Goal: Find specific page/section: Find specific page/section

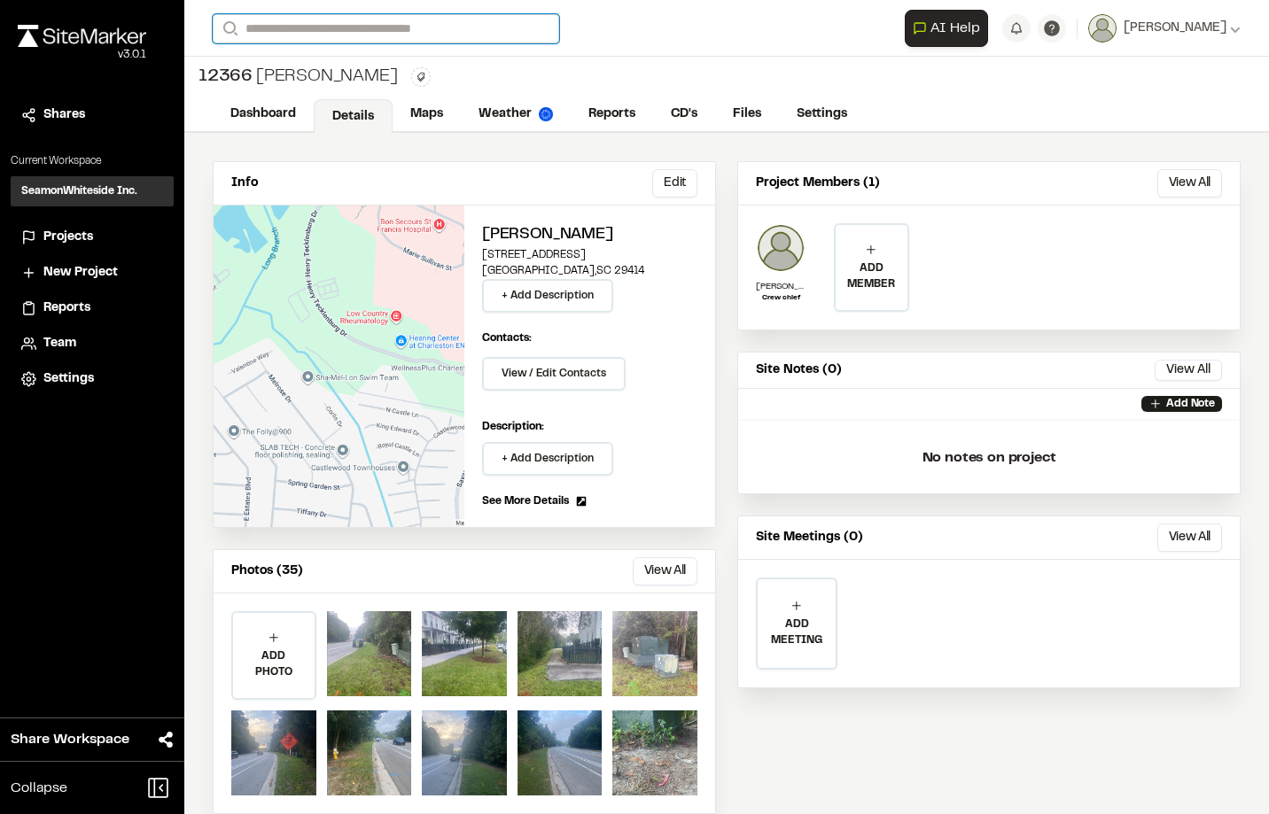
click at [312, 23] on input "Search" at bounding box center [386, 28] width 347 height 29
click at [331, 153] on div "**********" at bounding box center [726, 407] width 1085 height 814
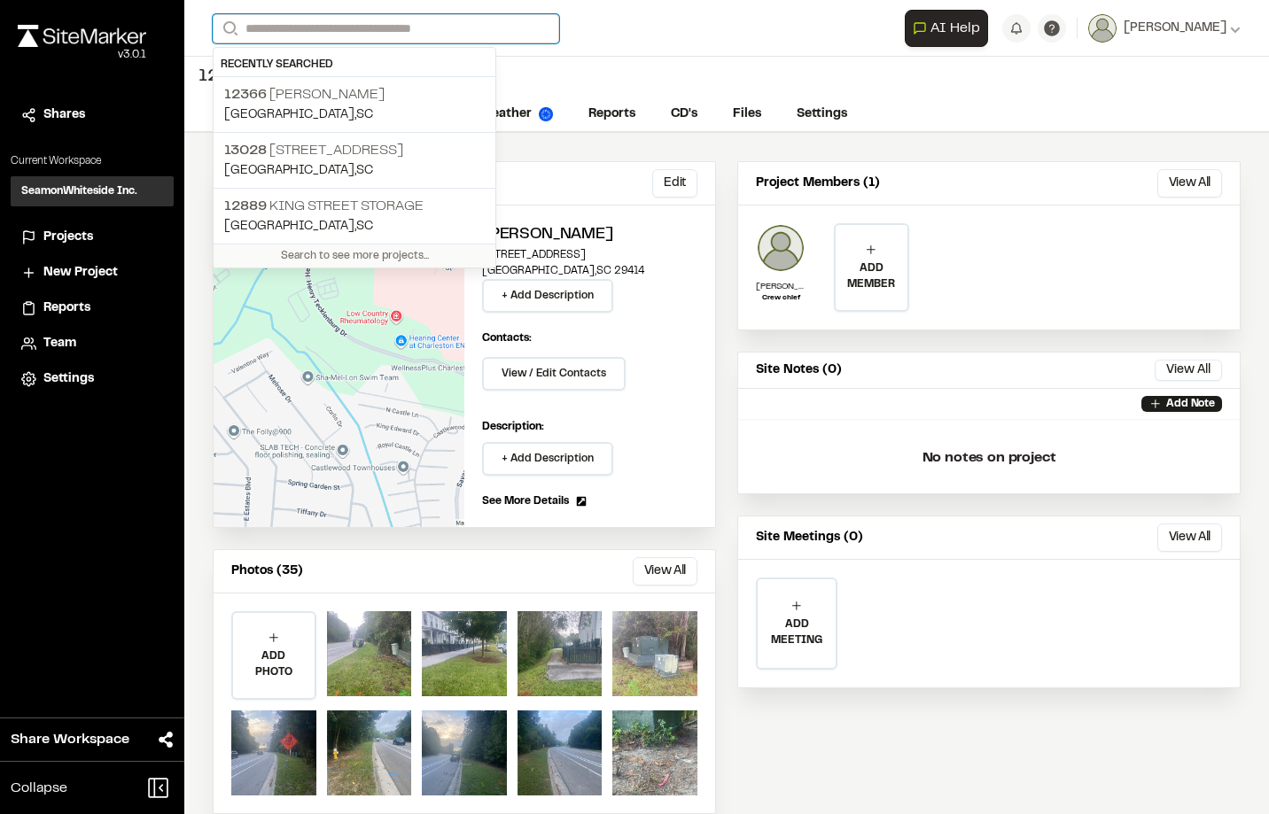
click at [378, 26] on input "Search" at bounding box center [386, 28] width 347 height 29
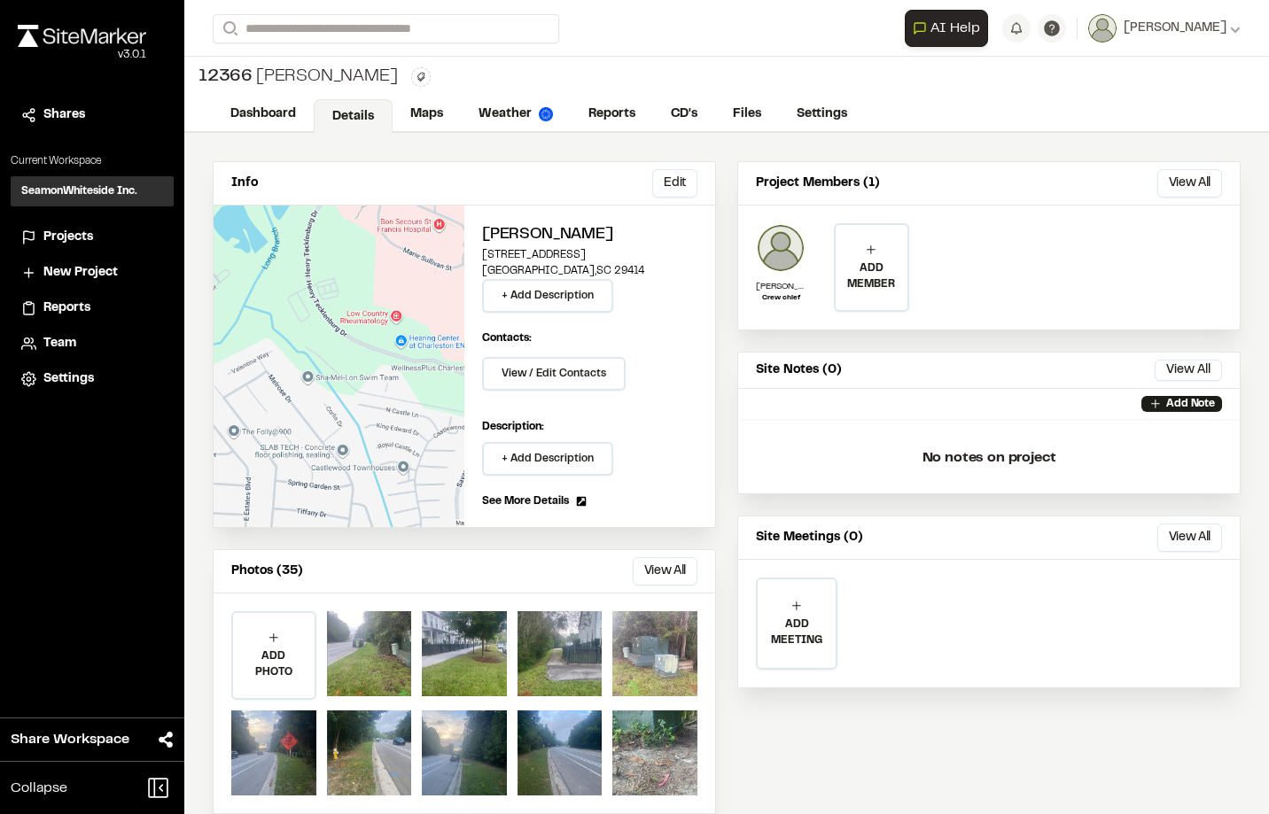
click at [240, 152] on span "13028" at bounding box center [245, 150] width 43 height 12
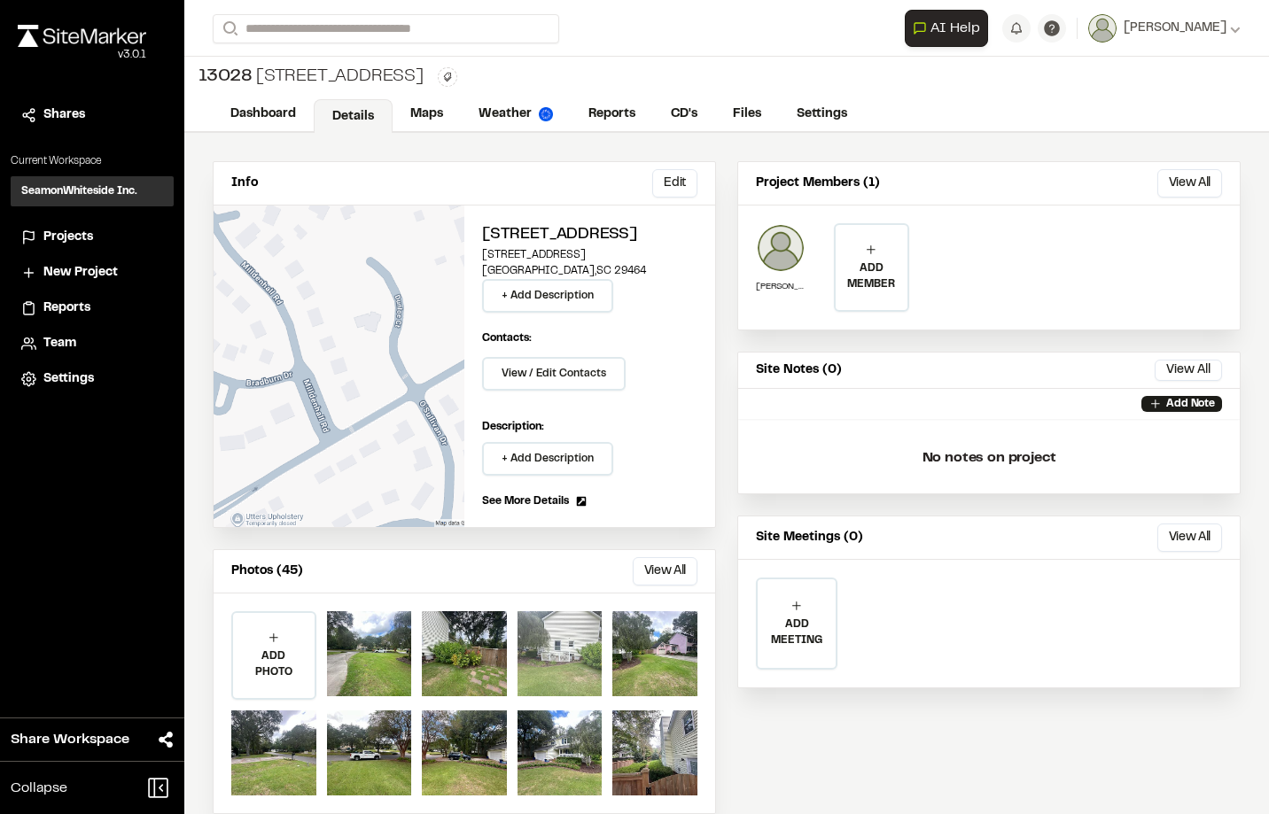
scroll to position [28, 0]
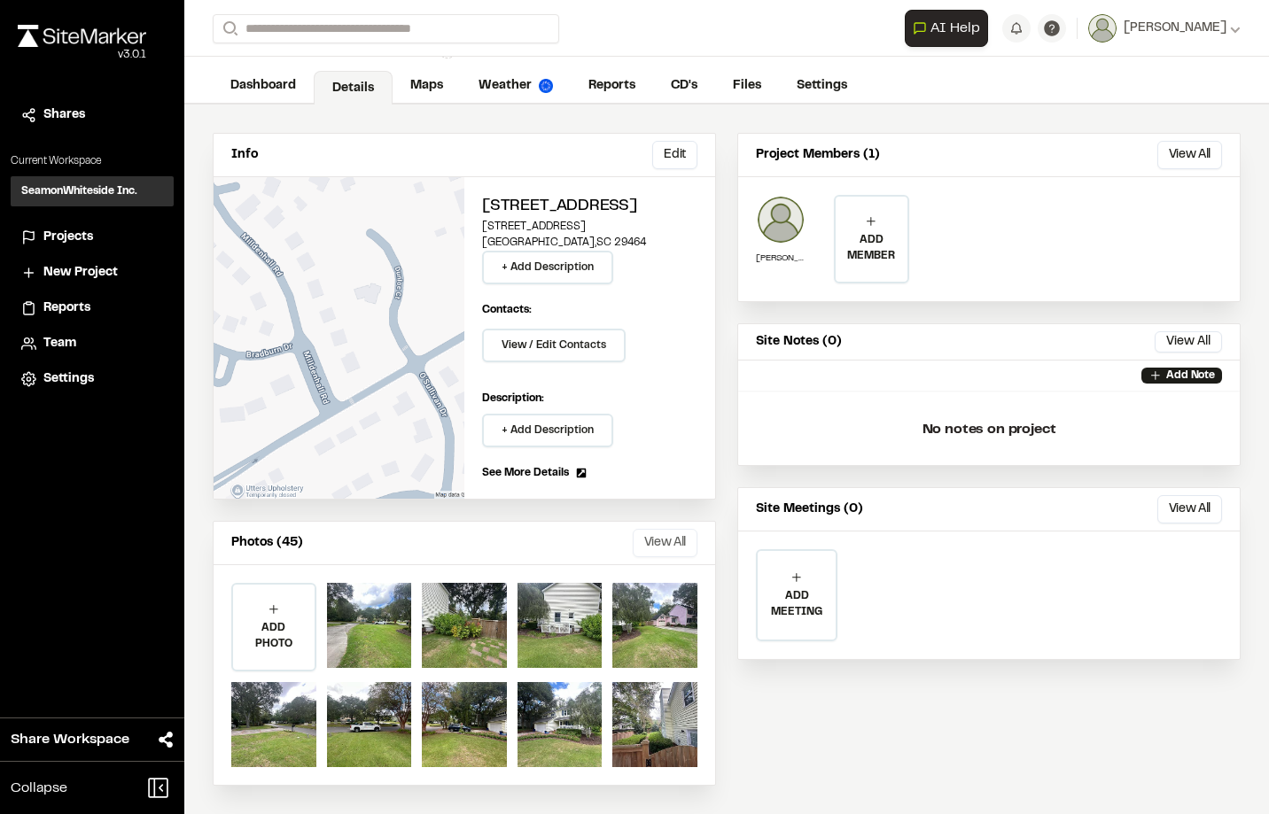
click at [674, 545] on button "View All" at bounding box center [665, 543] width 65 height 28
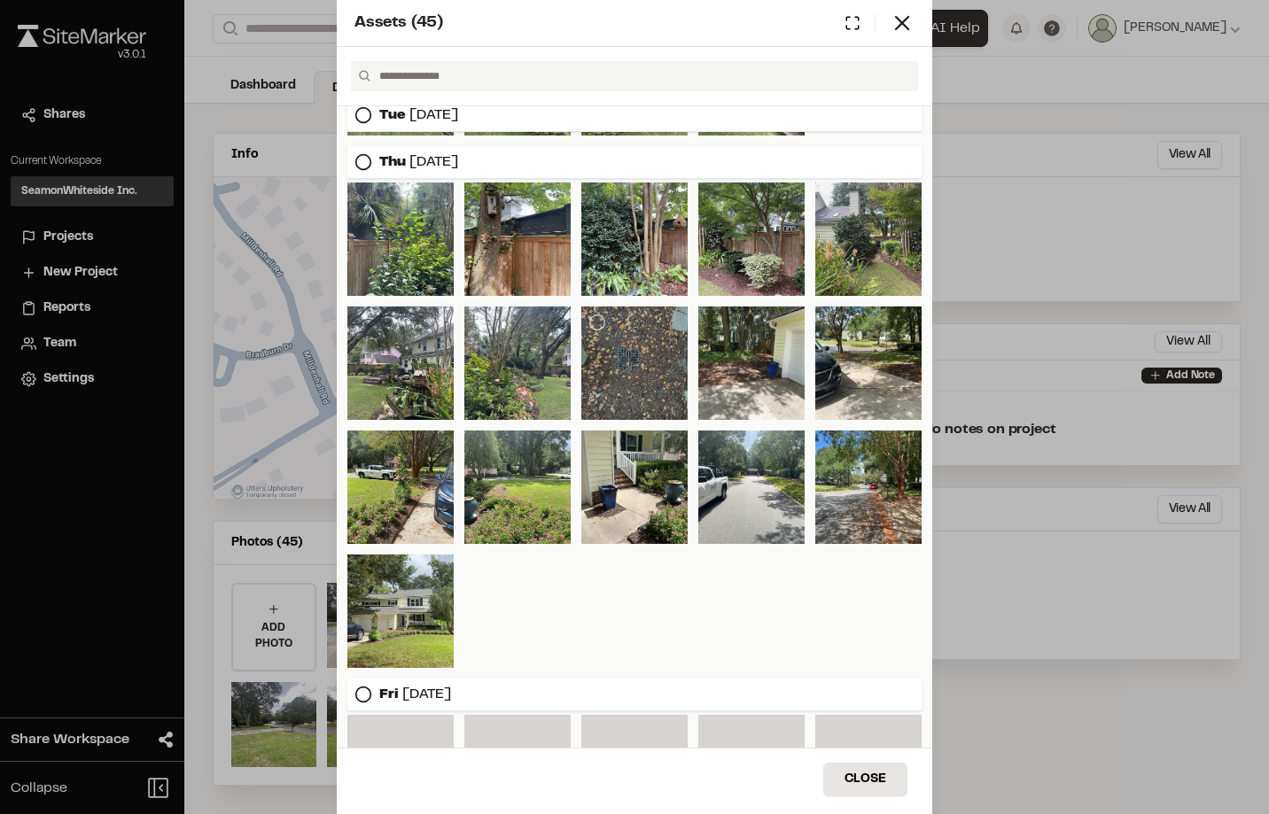
scroll to position [532, 0]
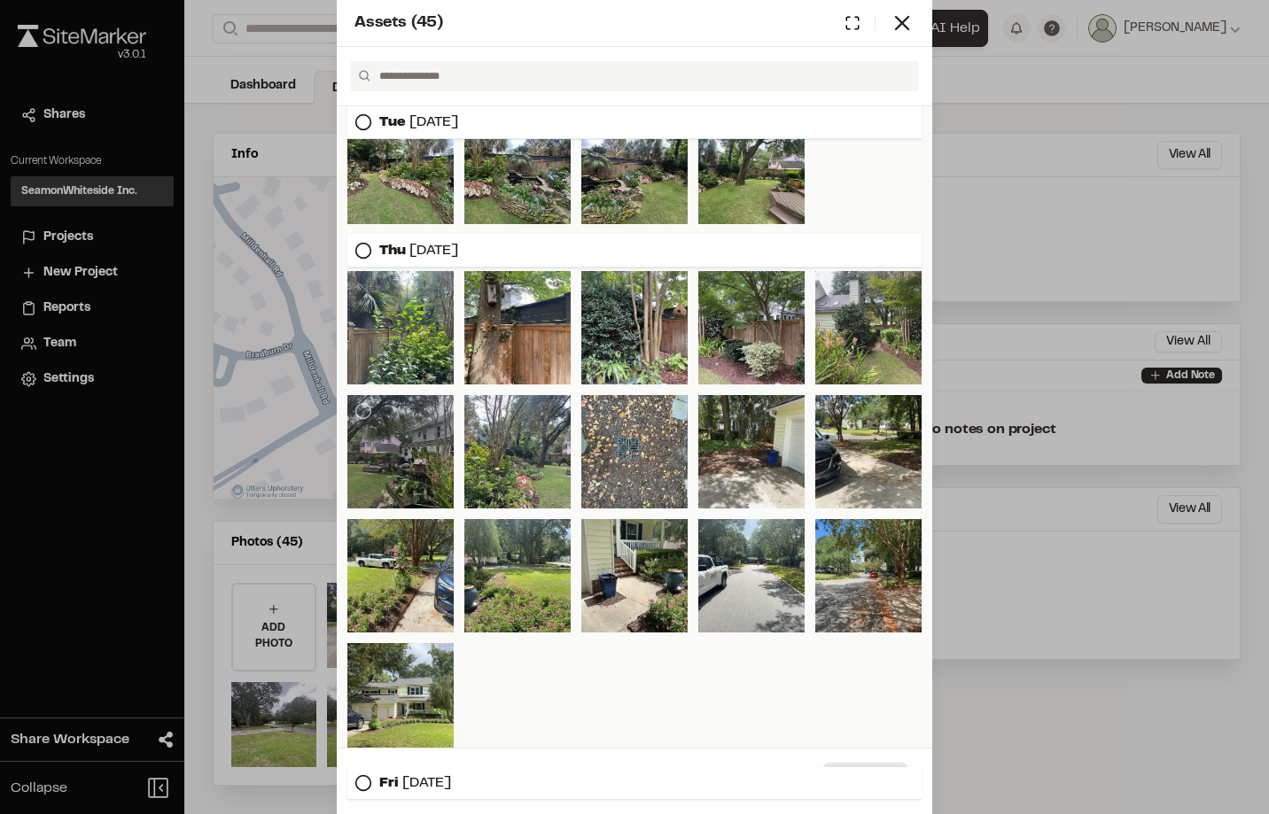
click at [417, 468] on div at bounding box center [400, 451] width 106 height 113
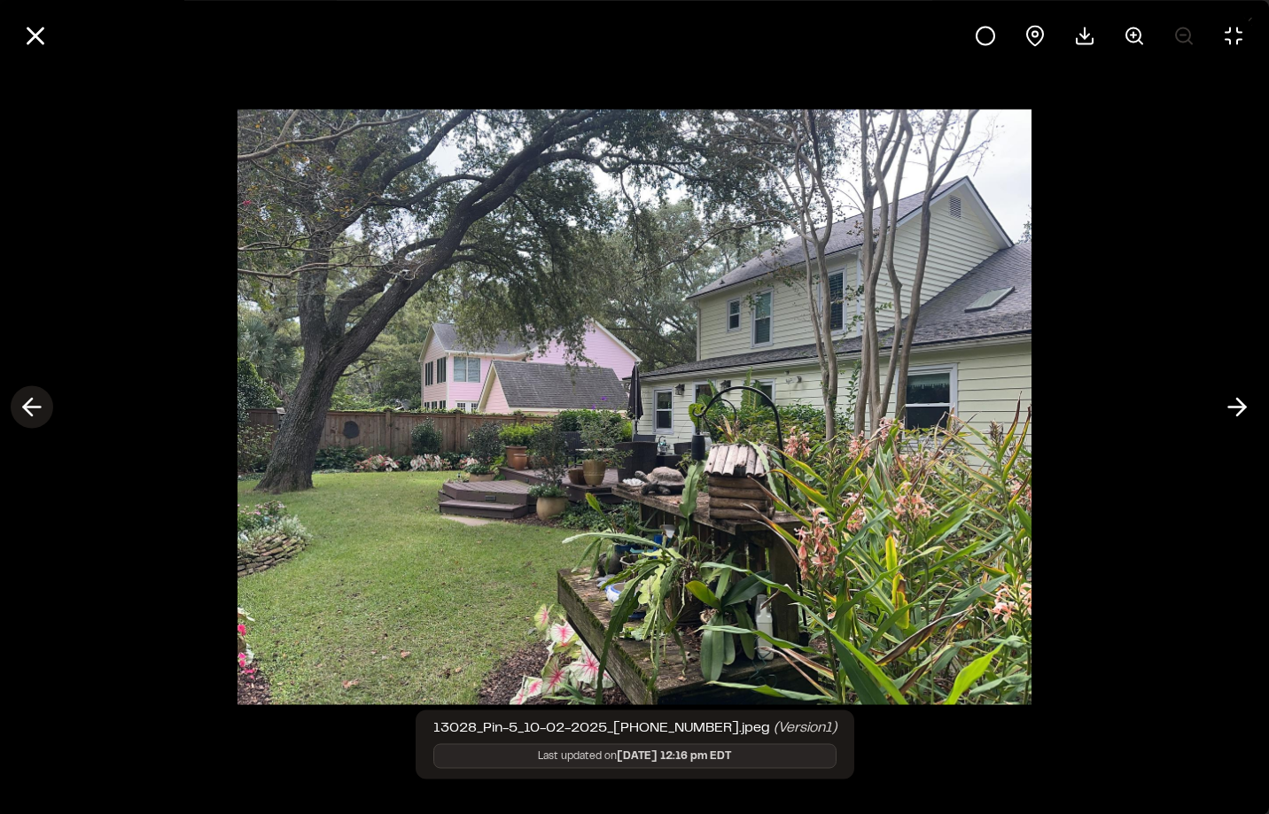
click at [23, 402] on icon at bounding box center [32, 408] width 28 height 30
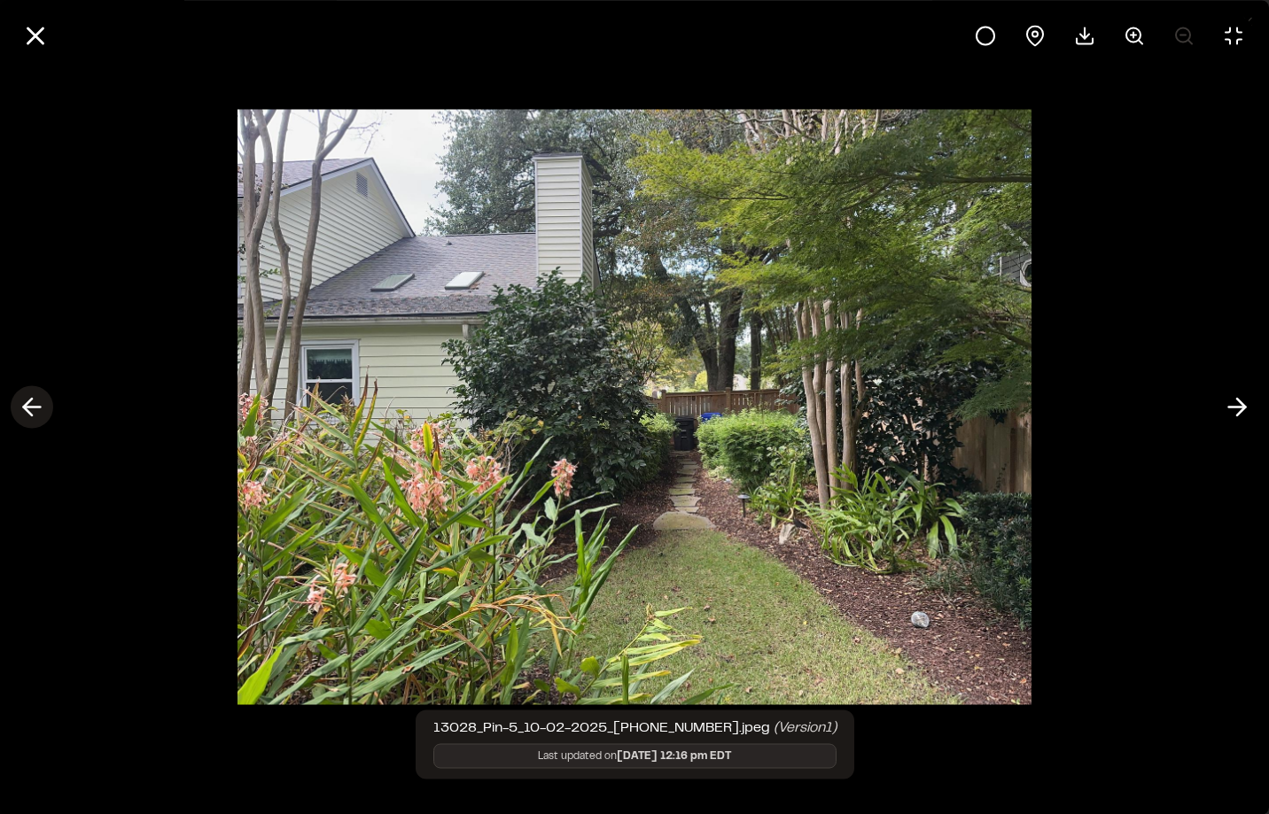
click at [24, 403] on icon at bounding box center [32, 408] width 28 height 30
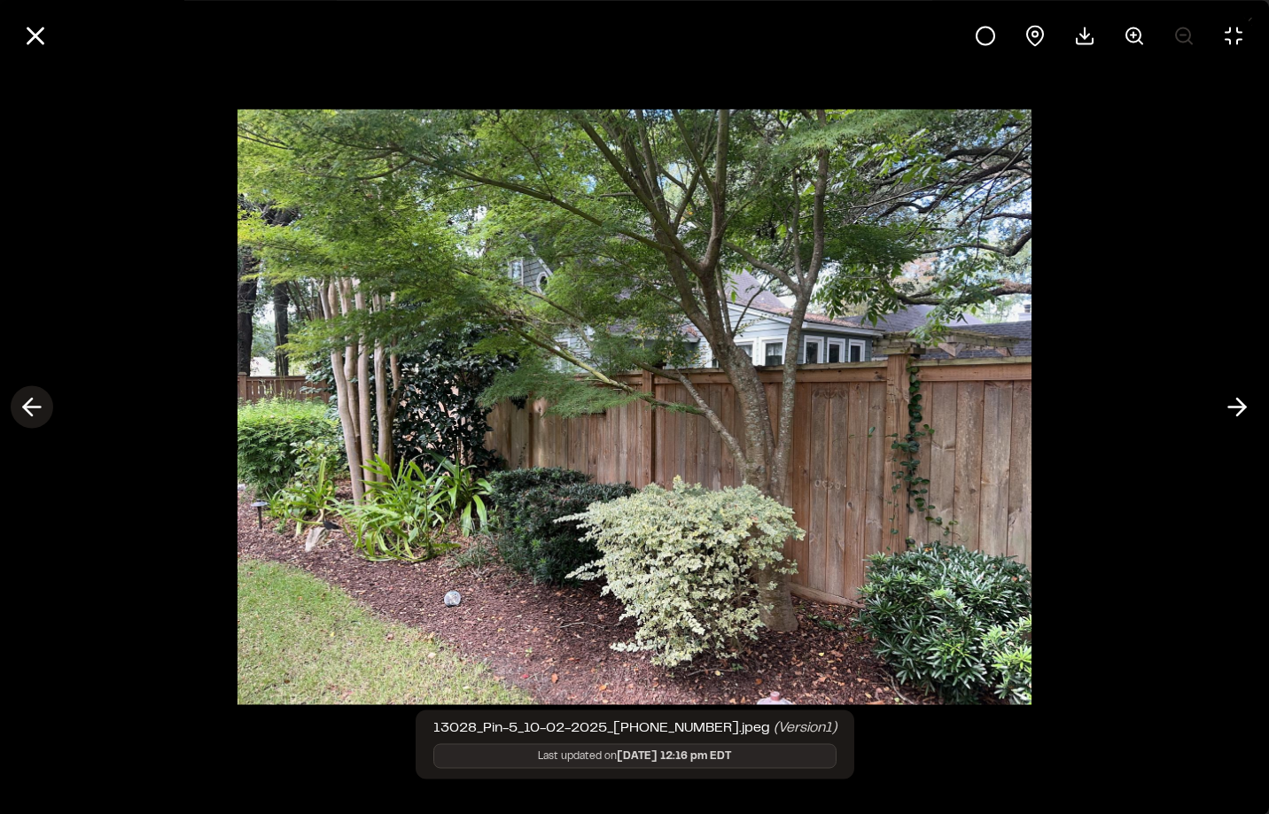
click at [24, 403] on icon at bounding box center [32, 408] width 28 height 30
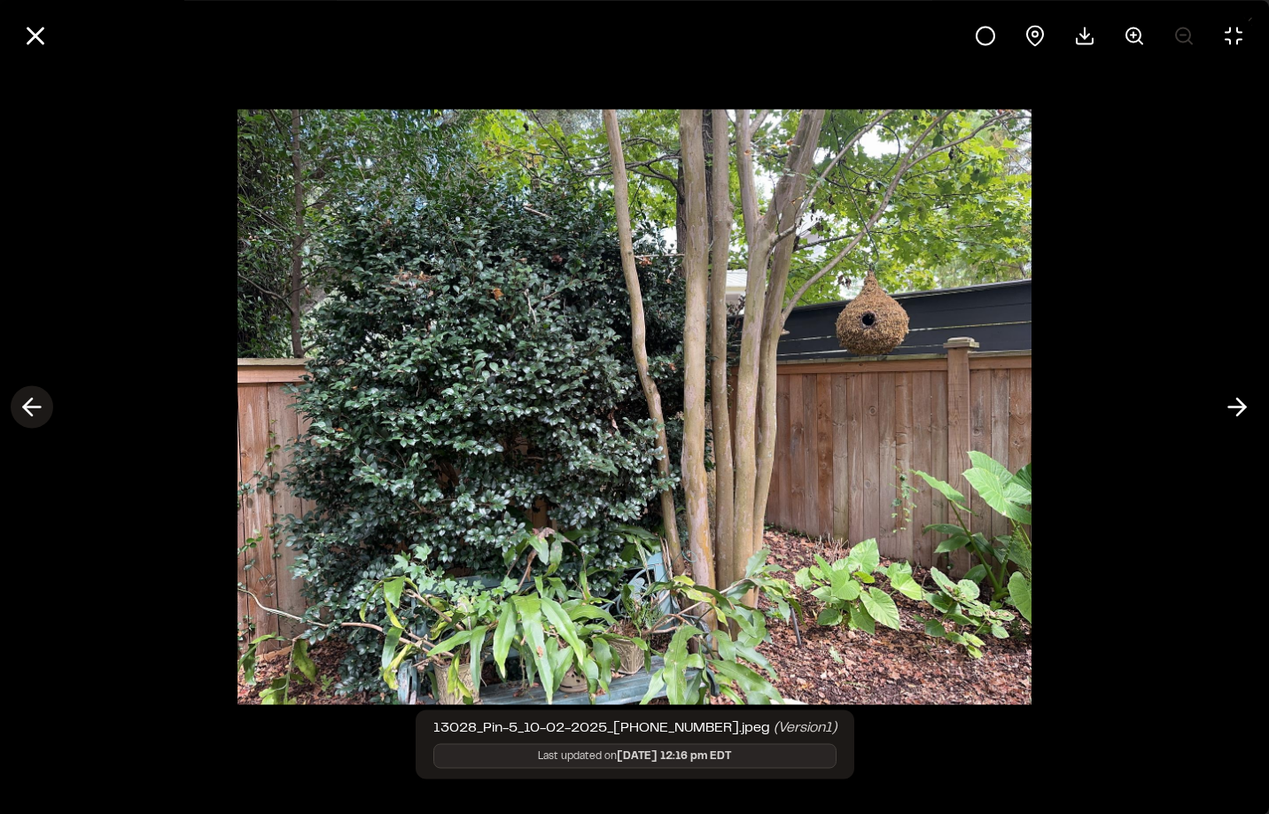
click at [24, 403] on icon at bounding box center [32, 408] width 28 height 30
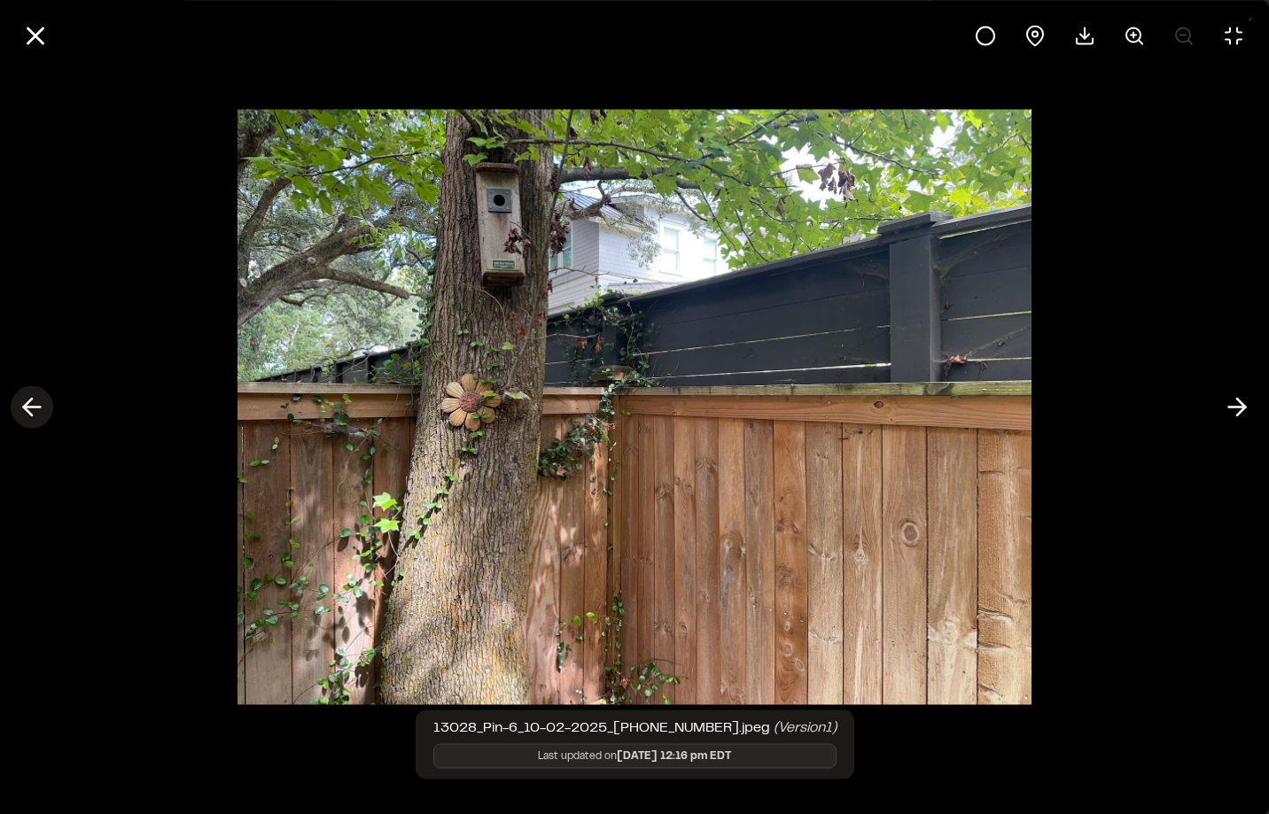
click at [24, 403] on icon at bounding box center [32, 408] width 28 height 30
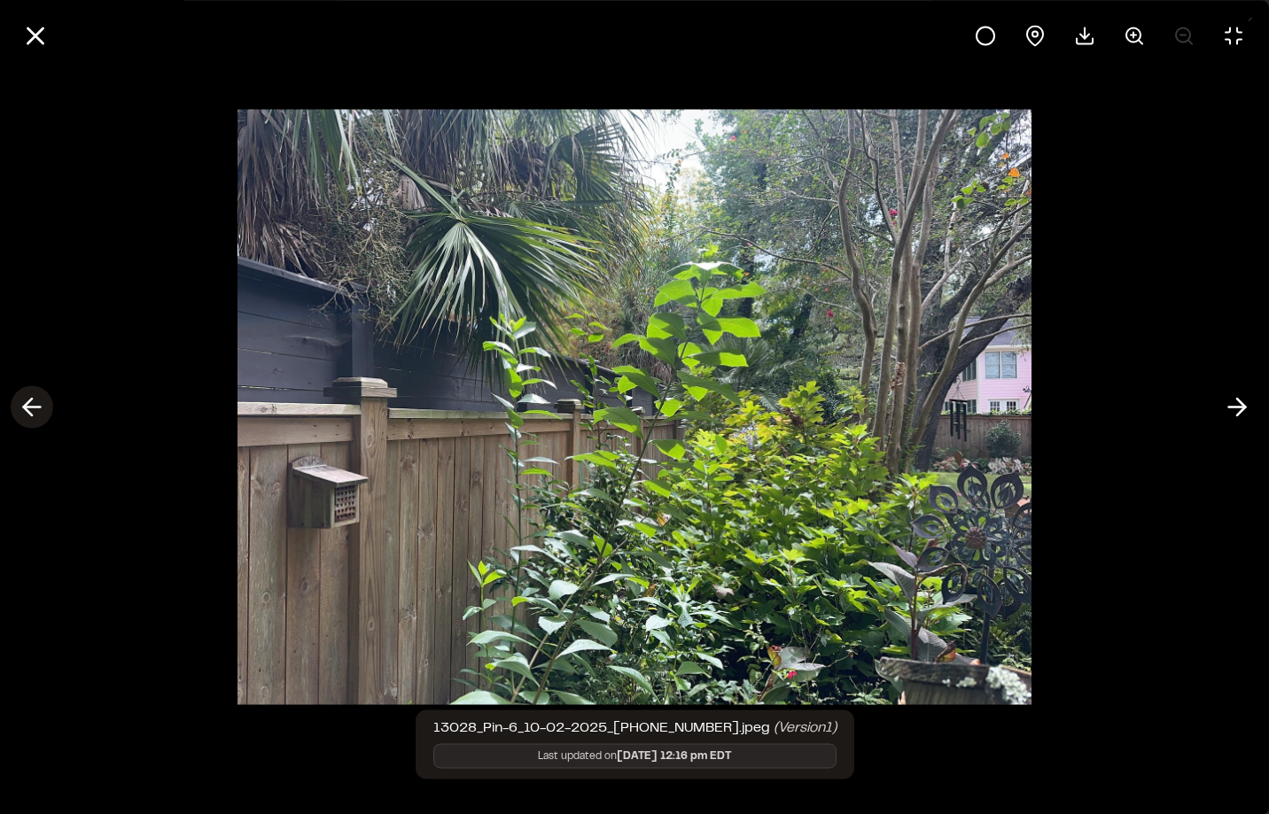
click at [24, 403] on icon at bounding box center [32, 408] width 28 height 30
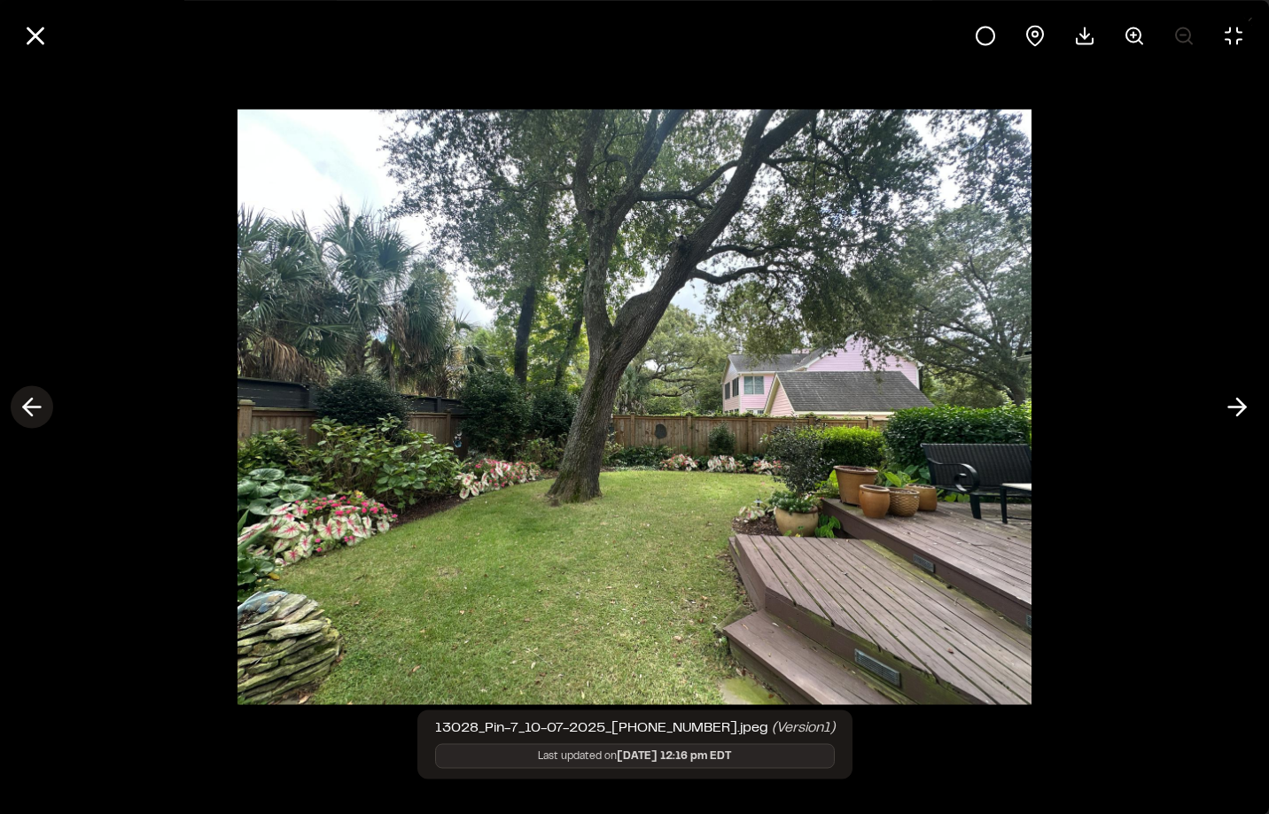
click at [24, 403] on icon at bounding box center [32, 408] width 28 height 30
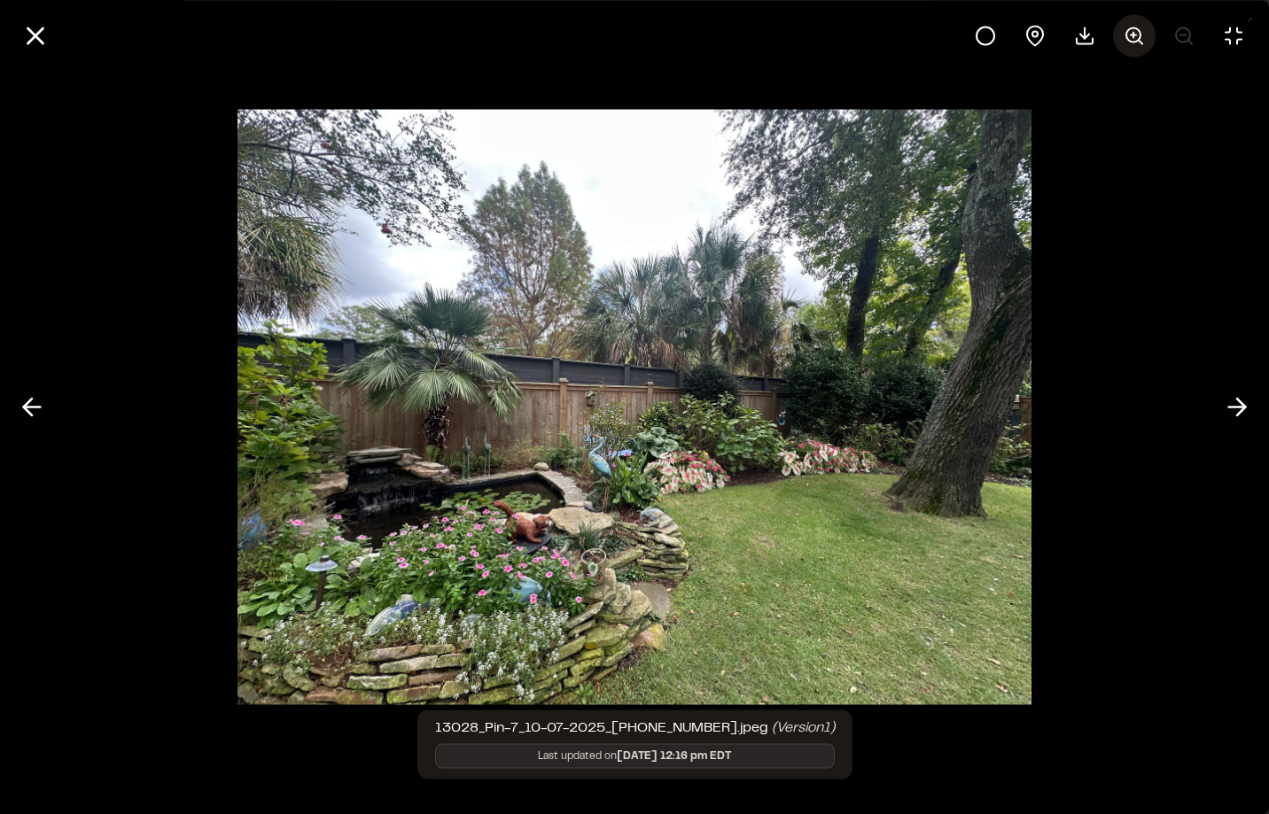
click at [1139, 40] on line at bounding box center [1141, 42] width 4 height 4
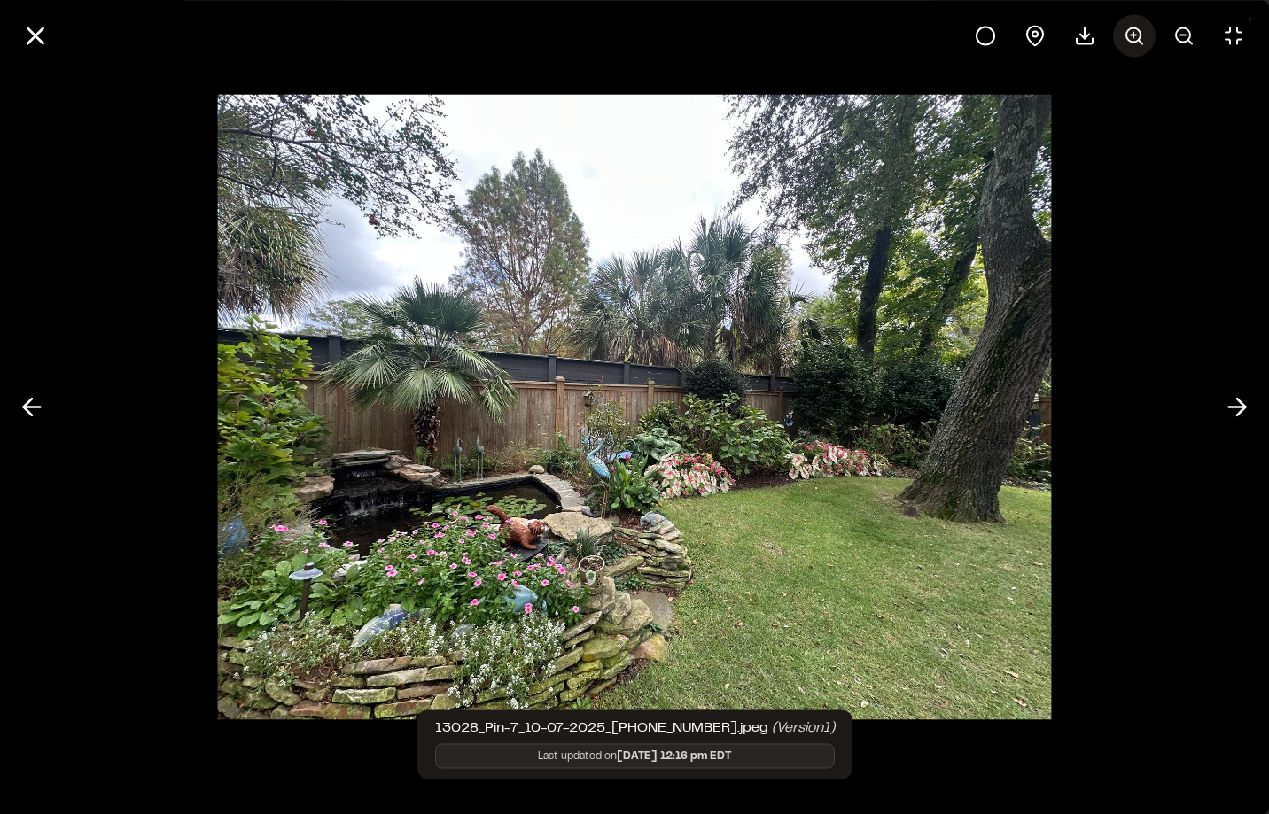
click at [1139, 40] on line at bounding box center [1141, 42] width 4 height 4
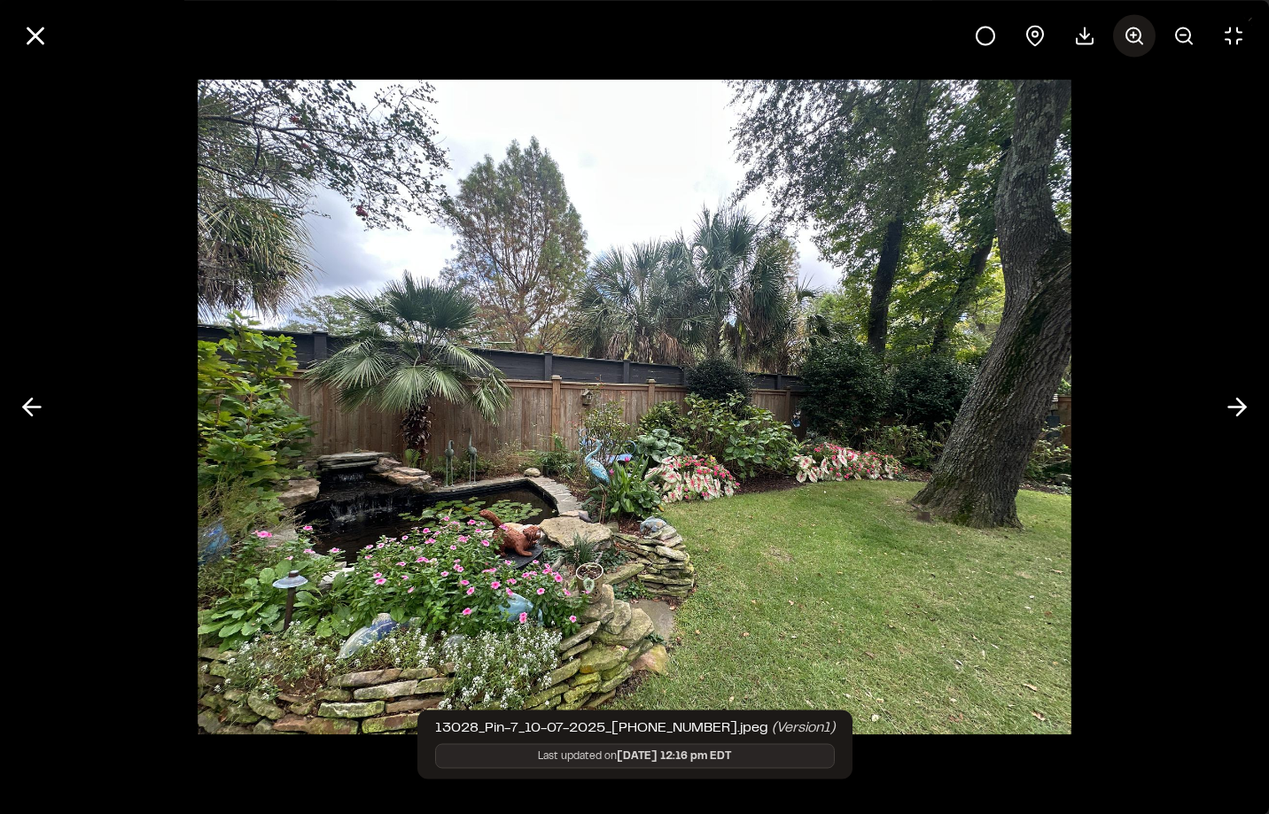
click at [1139, 40] on line at bounding box center [1141, 42] width 4 height 4
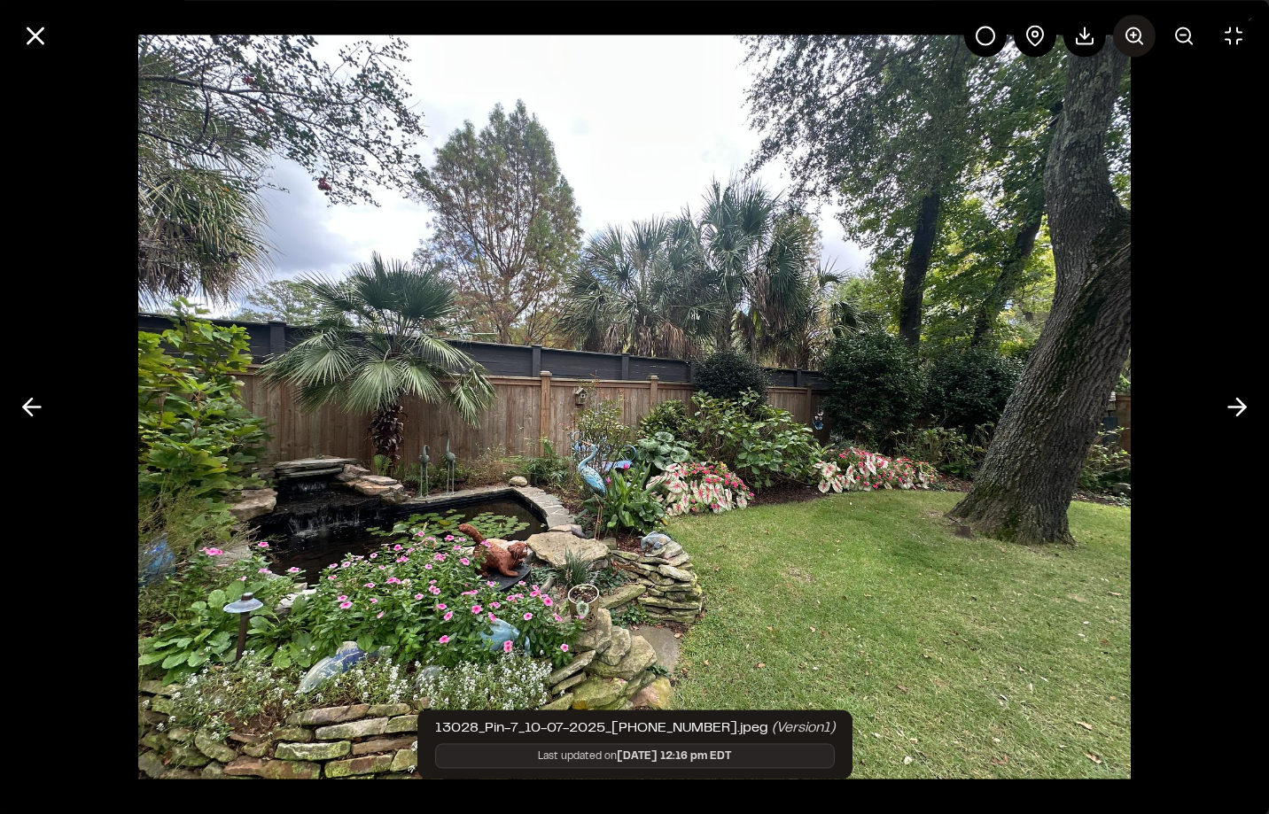
click at [1139, 40] on line at bounding box center [1141, 42] width 4 height 4
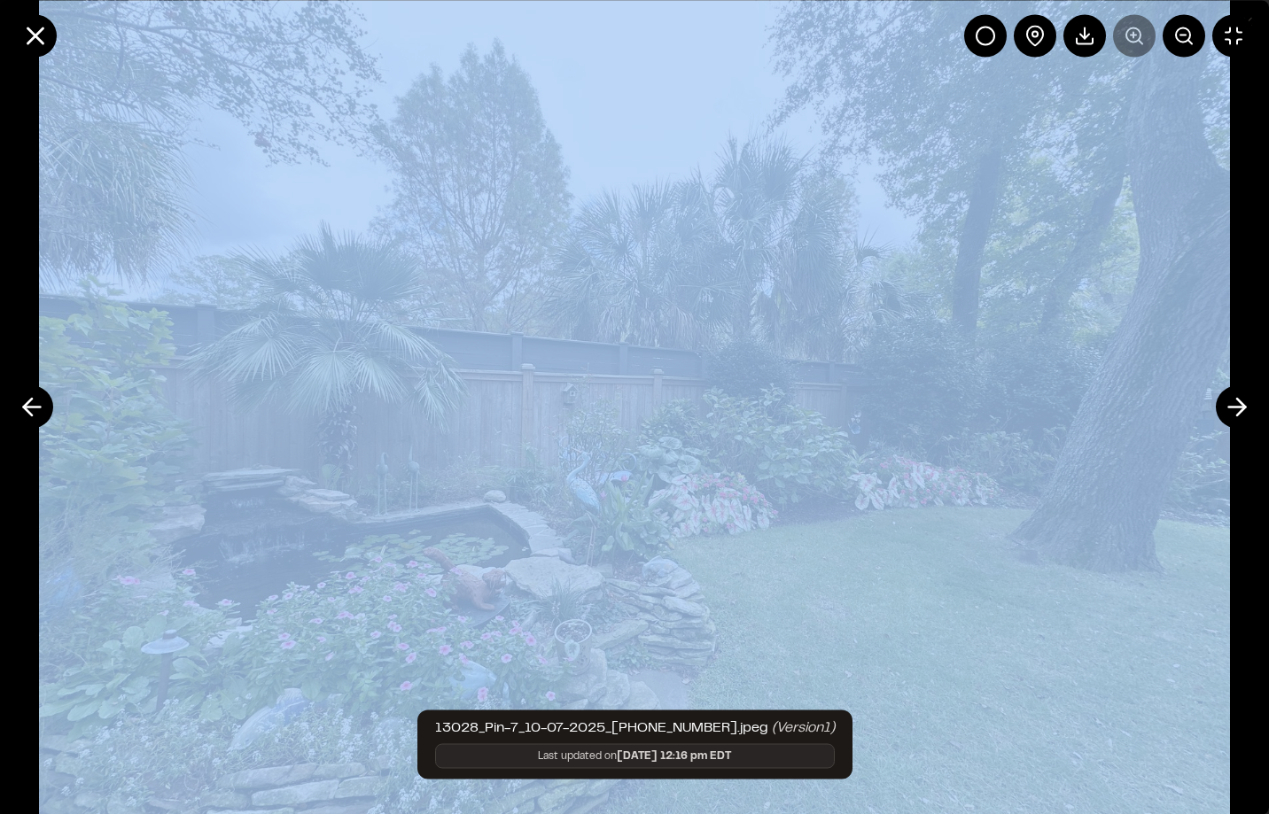
click at [1139, 39] on div at bounding box center [1109, 35] width 291 height 43
click at [920, 578] on img at bounding box center [634, 407] width 1191 height 946
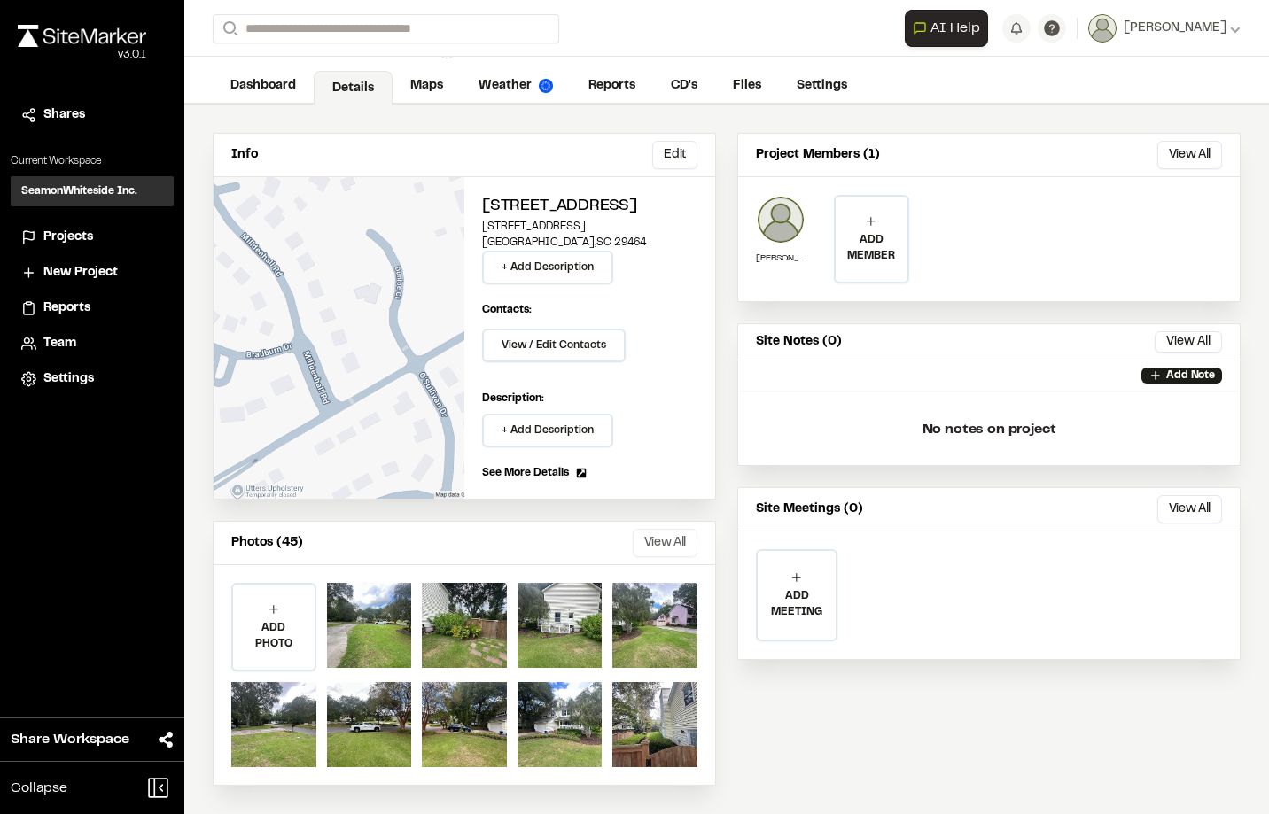
click at [668, 549] on button "View All" at bounding box center [665, 543] width 65 height 28
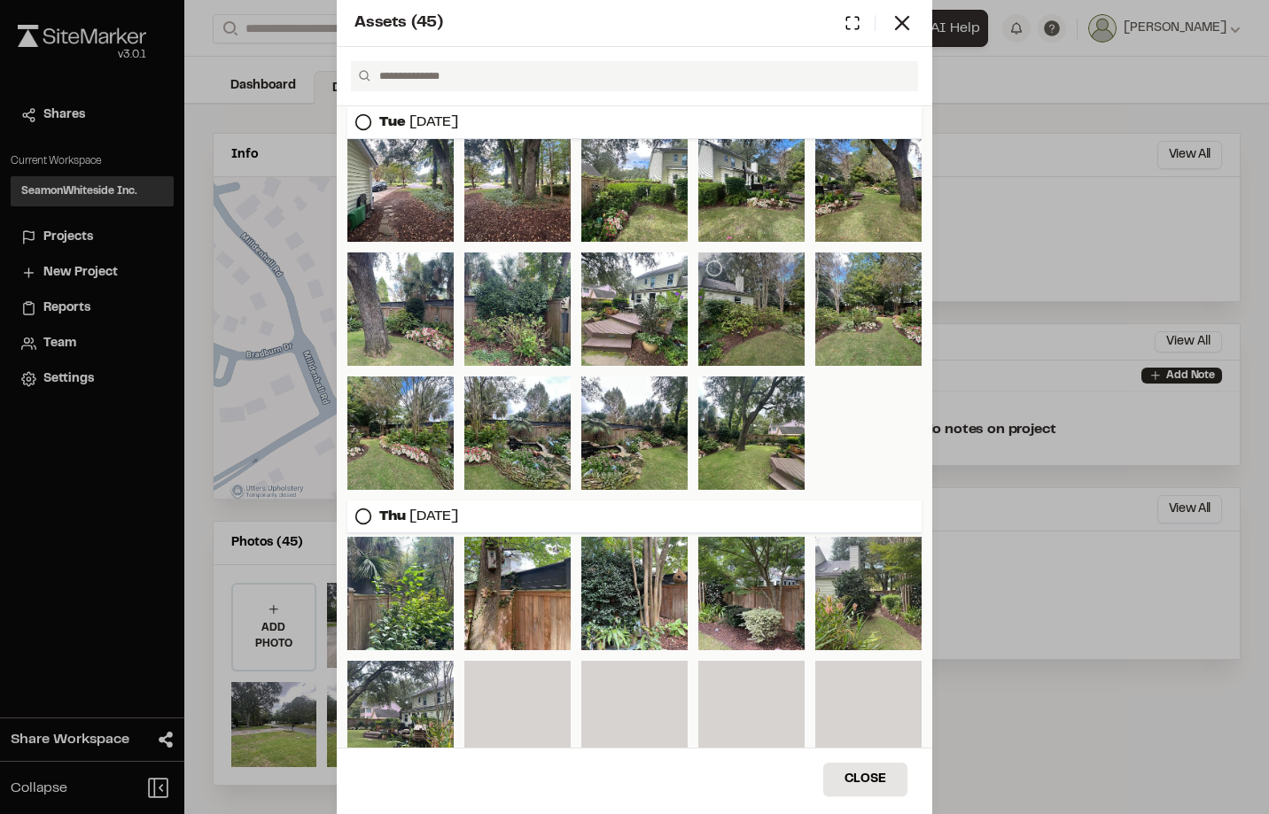
scroll to position [354, 0]
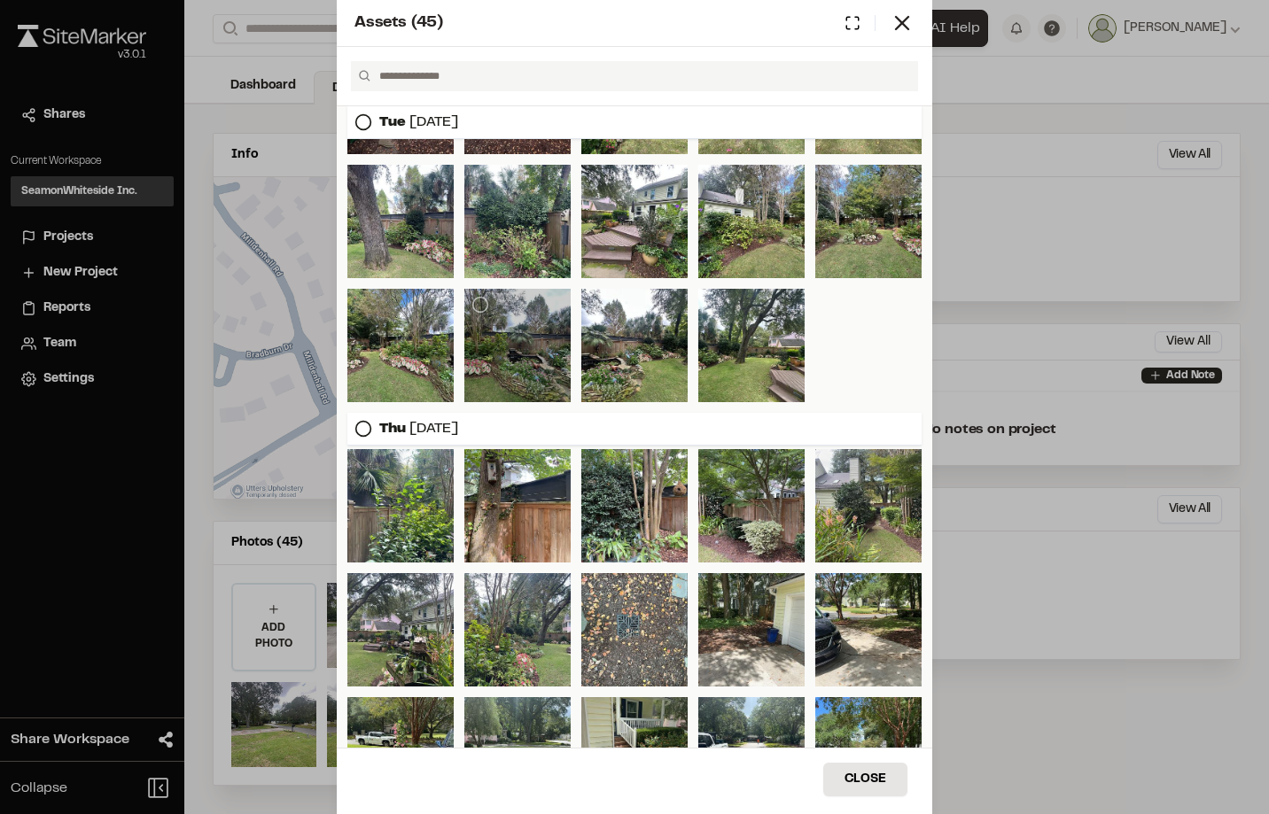
click at [547, 365] on div at bounding box center [517, 345] width 106 height 113
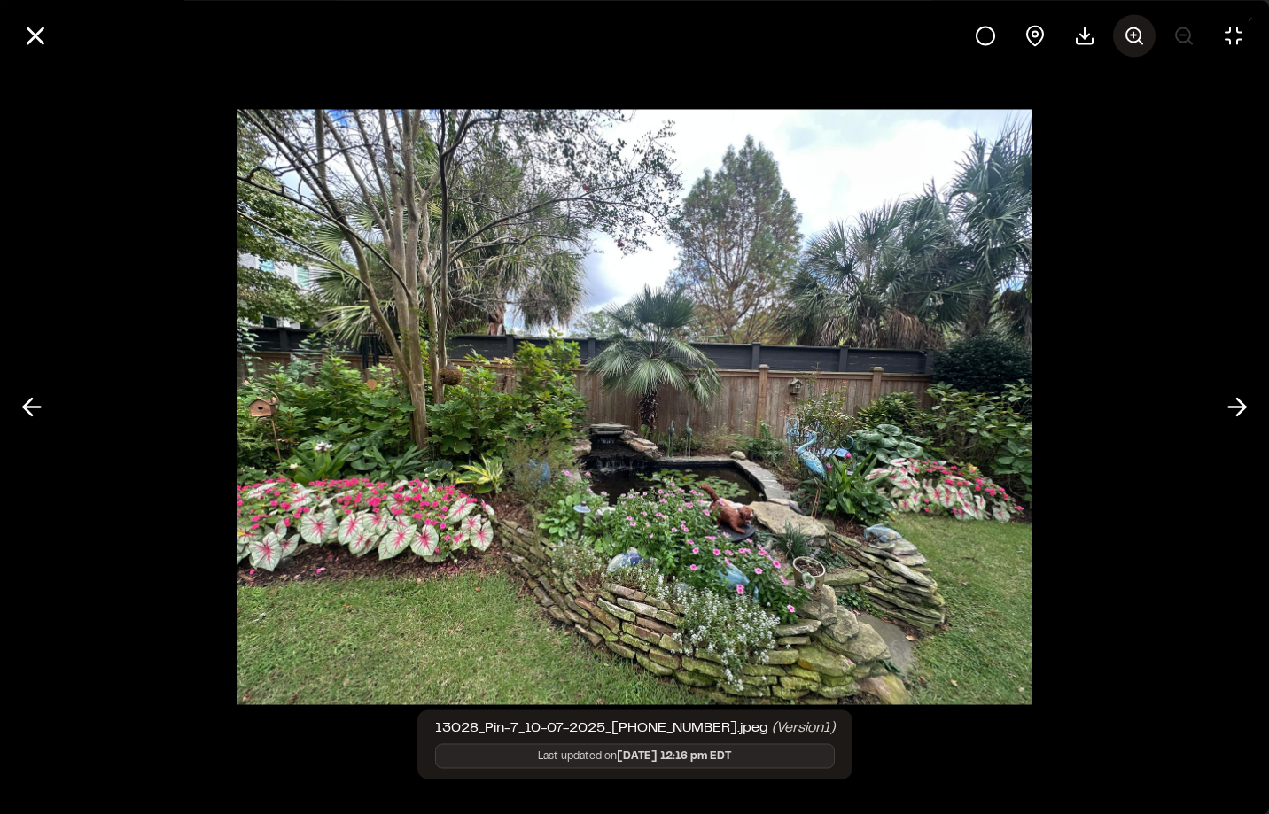
click at [1141, 40] on icon at bounding box center [1134, 35] width 21 height 21
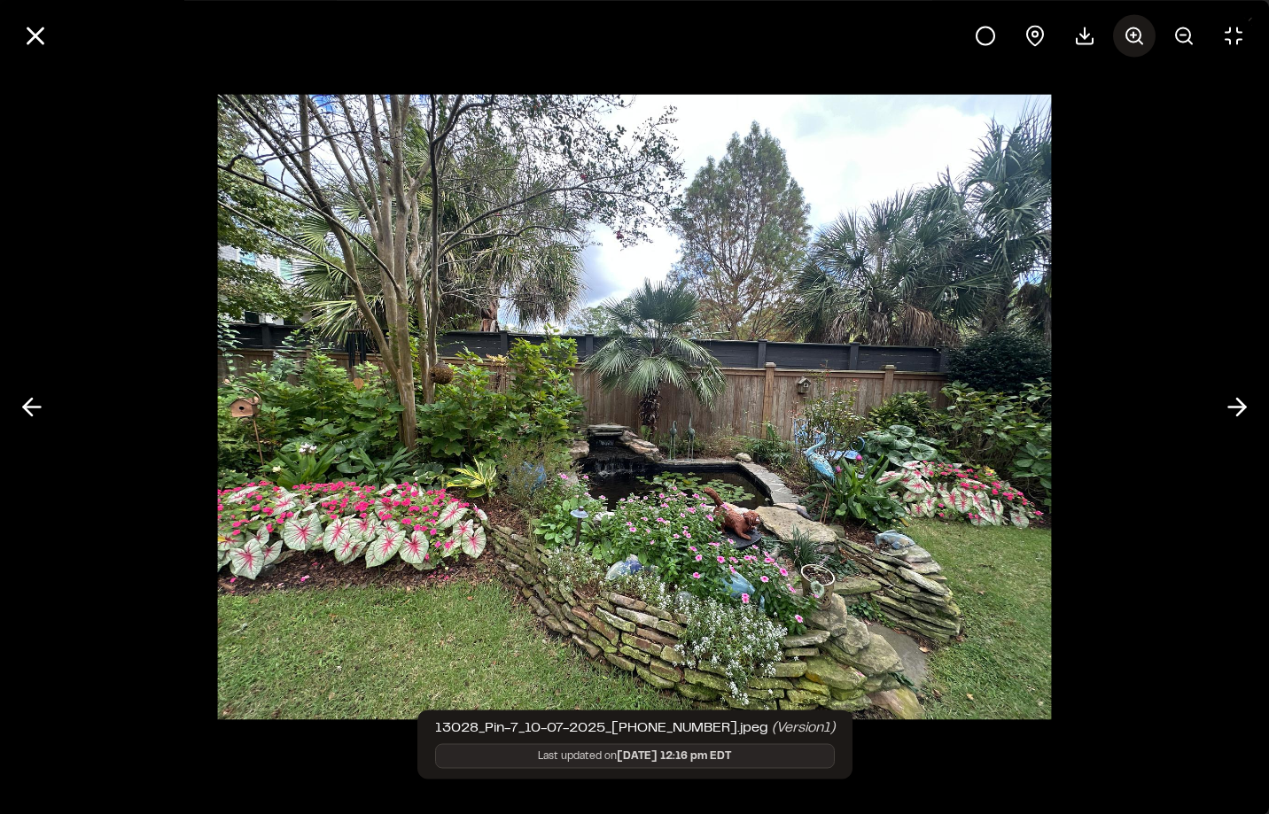
click at [1141, 40] on icon at bounding box center [1134, 35] width 21 height 21
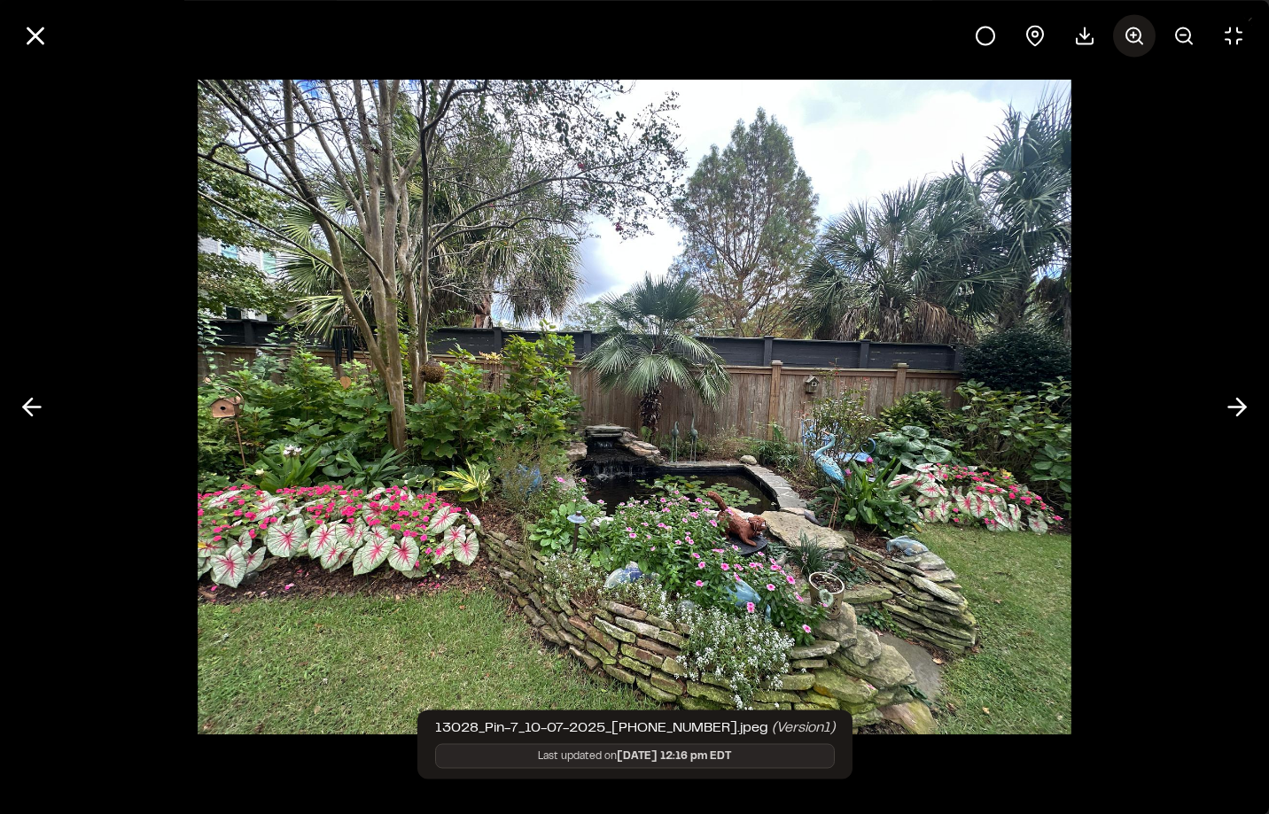
click at [1141, 40] on icon at bounding box center [1134, 35] width 21 height 21
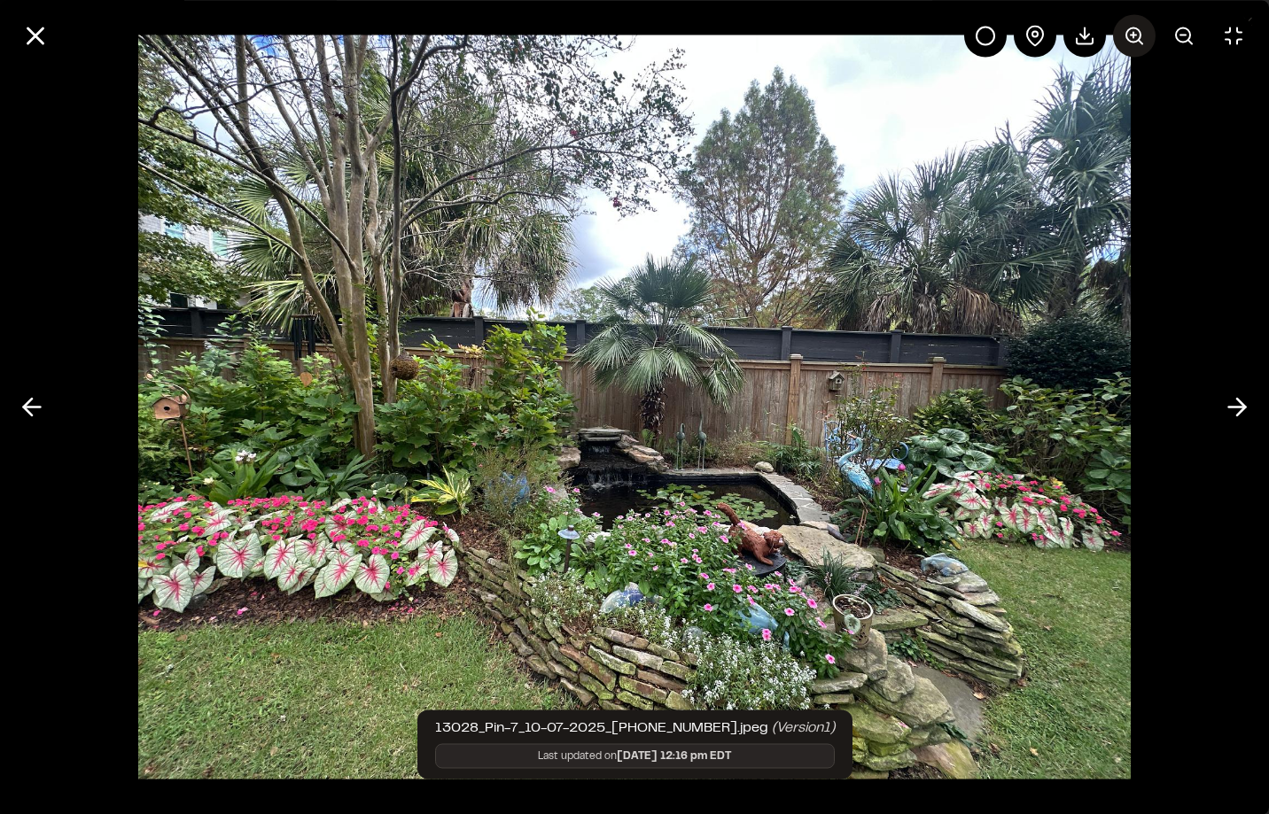
click at [1141, 40] on icon at bounding box center [1134, 35] width 21 height 21
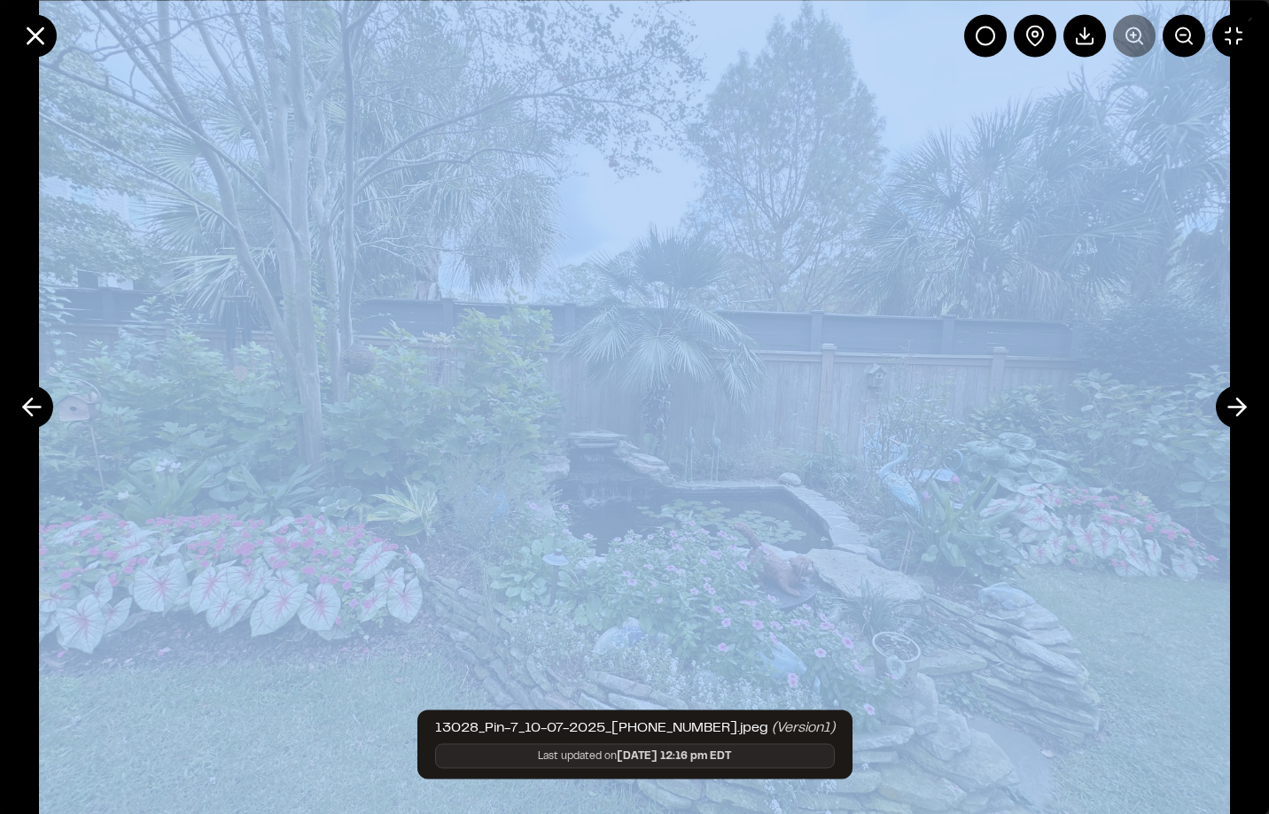
click at [1141, 40] on div at bounding box center [1109, 35] width 291 height 43
click at [1023, 496] on img at bounding box center [634, 407] width 1191 height 946
click at [1163, 371] on img at bounding box center [634, 407] width 1191 height 946
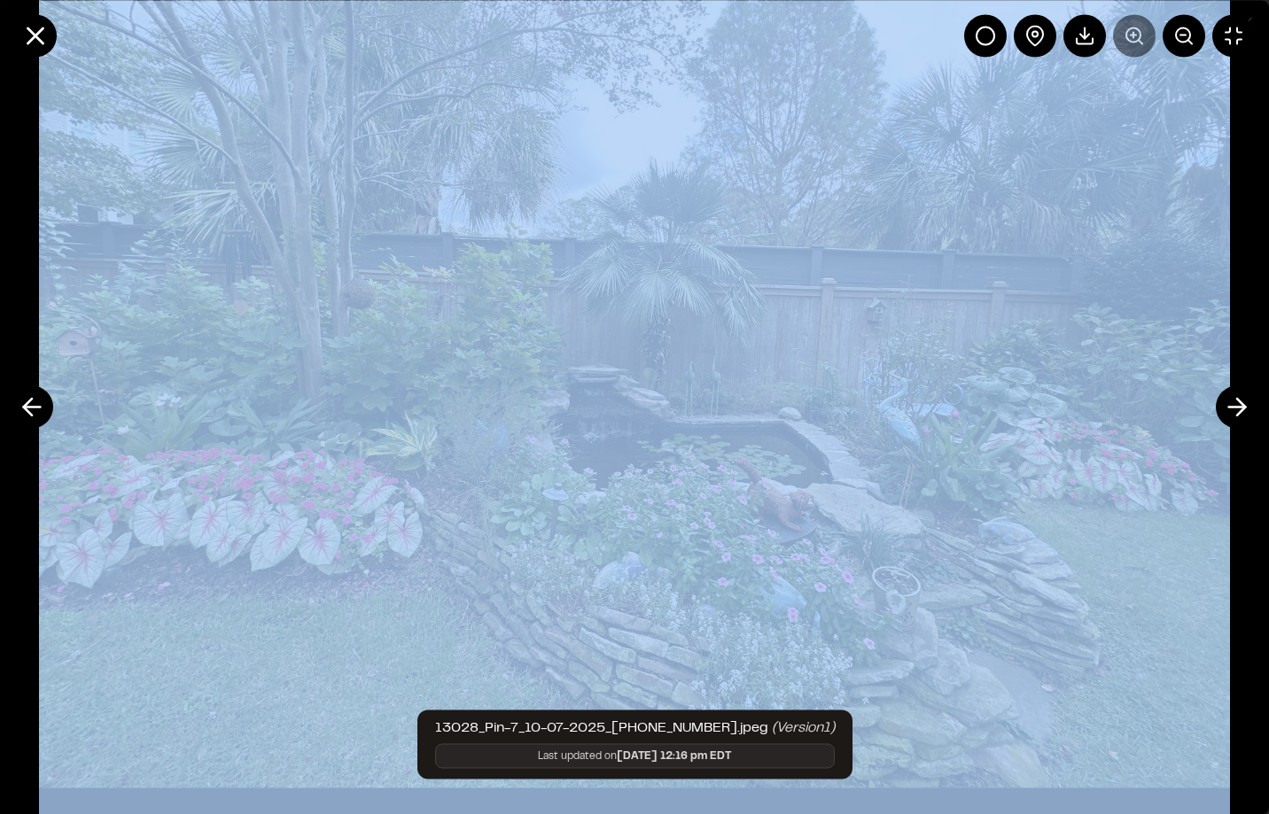
click at [921, 536] on img at bounding box center [634, 342] width 1191 height 946
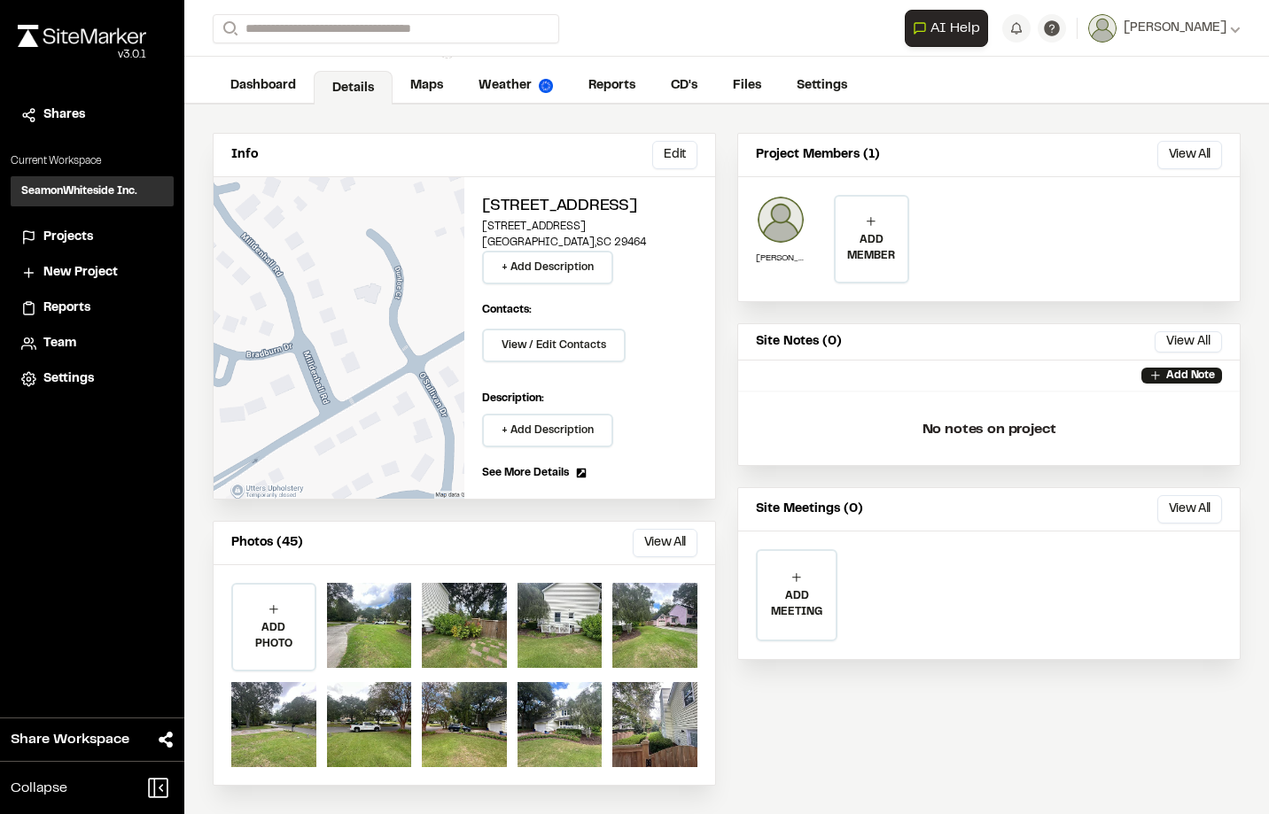
click at [676, 544] on button "View All" at bounding box center [665, 543] width 65 height 28
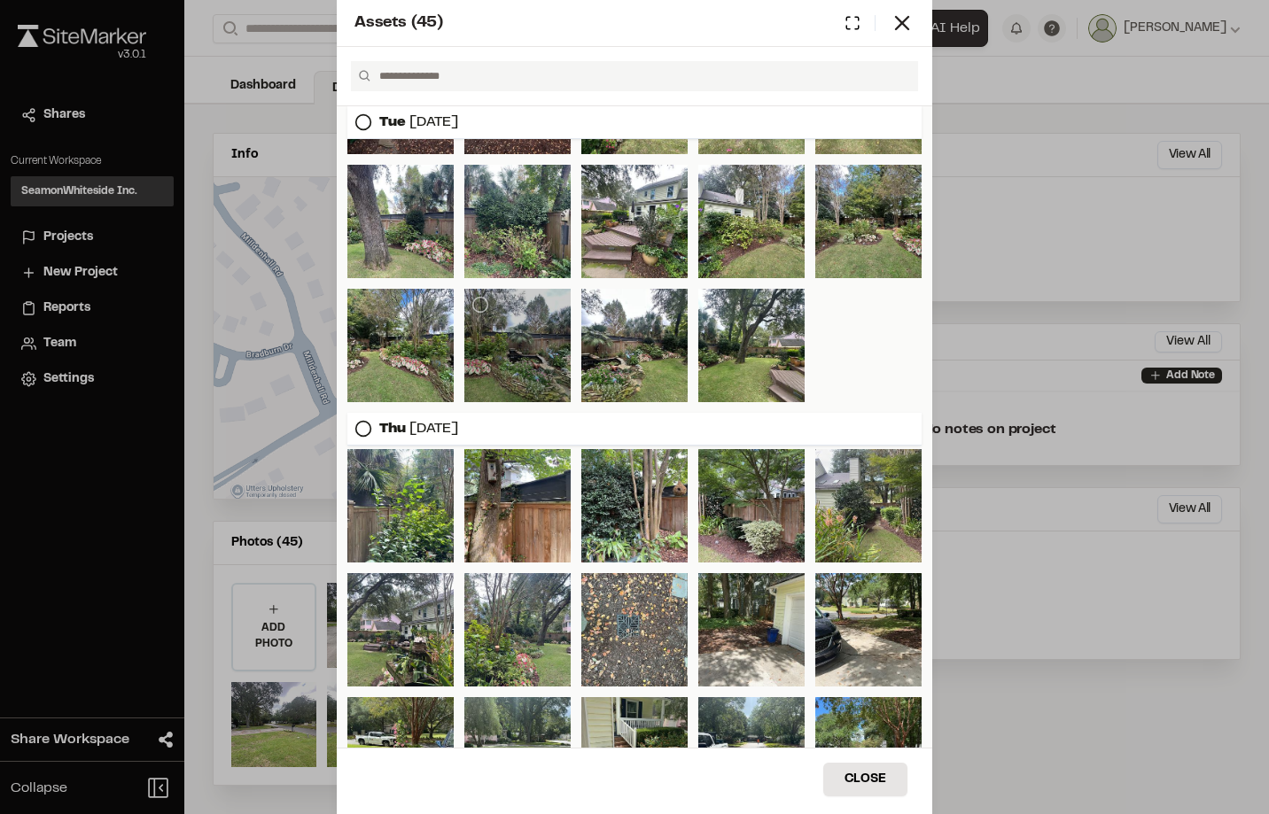
scroll to position [265, 0]
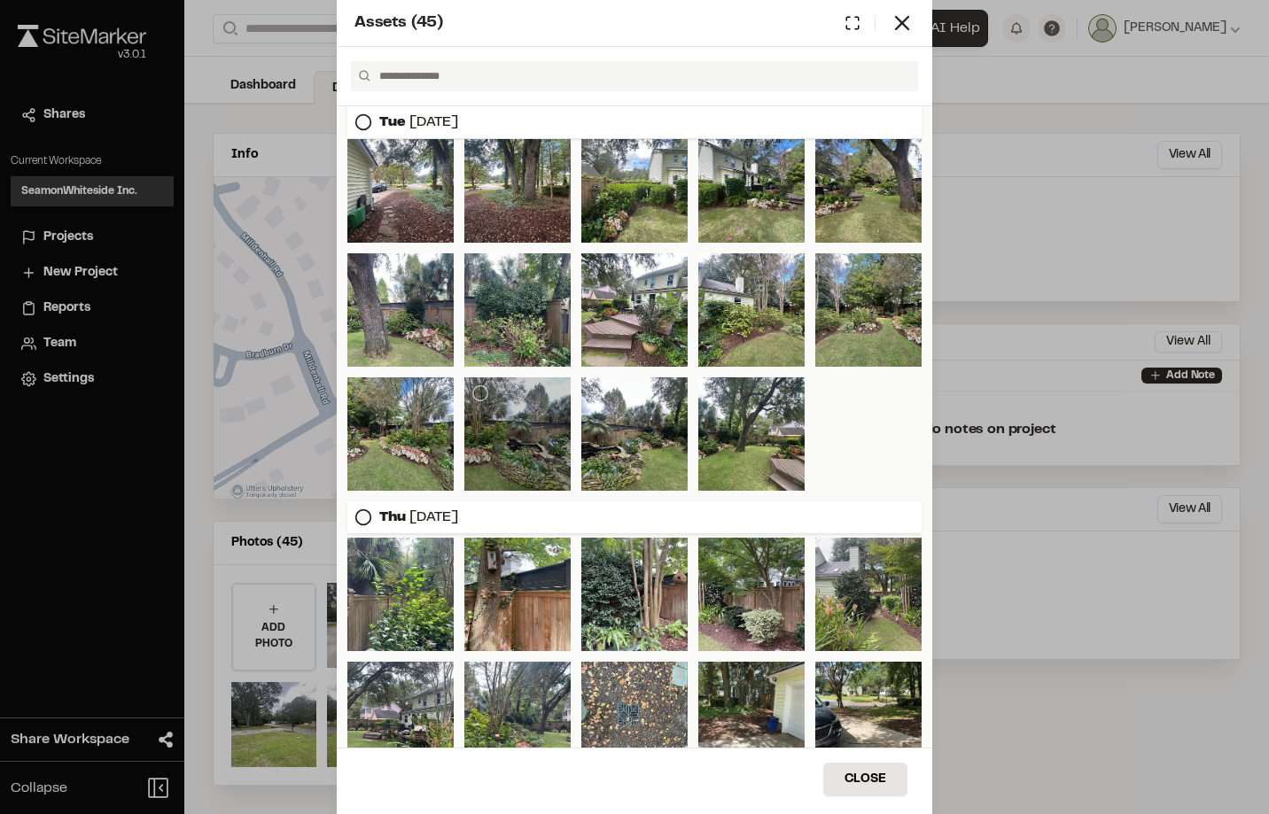
click at [501, 416] on div at bounding box center [517, 434] width 106 height 113
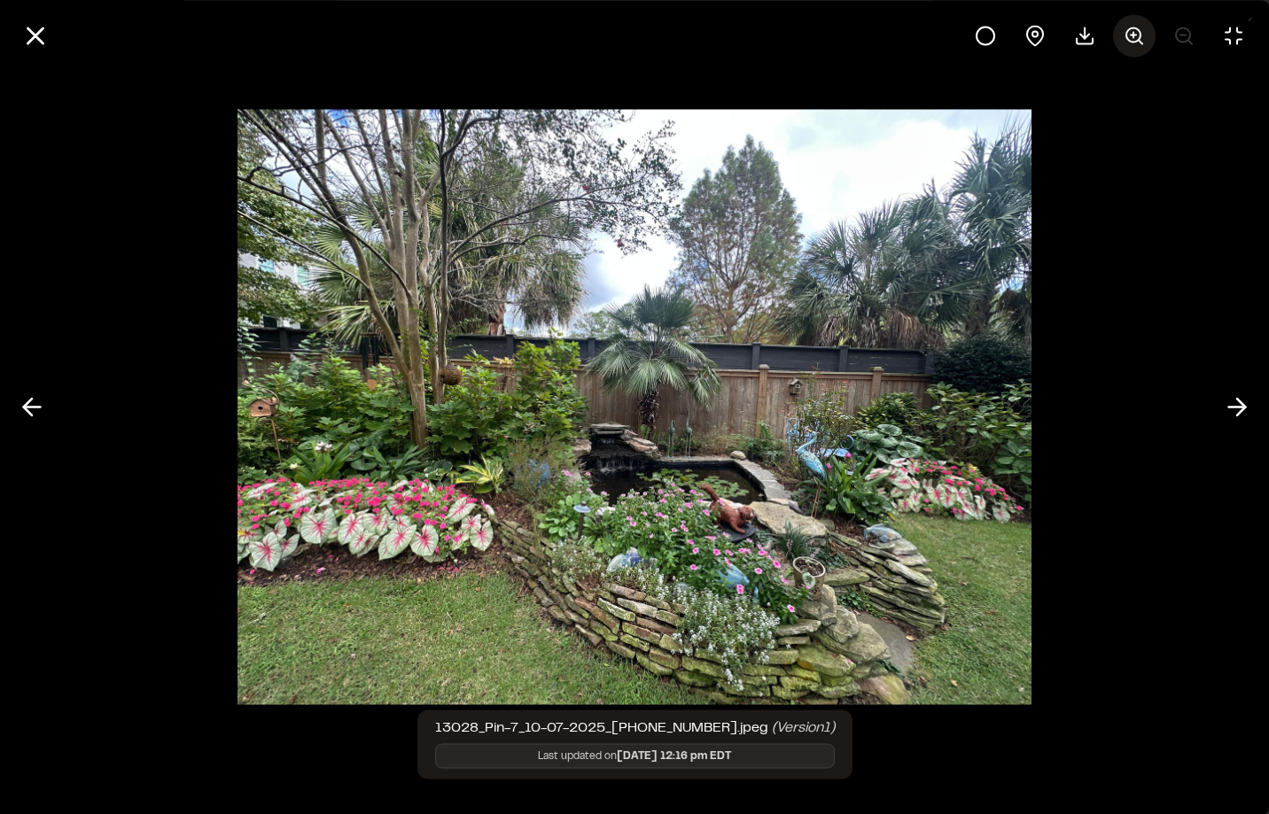
click at [1139, 48] on button at bounding box center [1134, 35] width 43 height 43
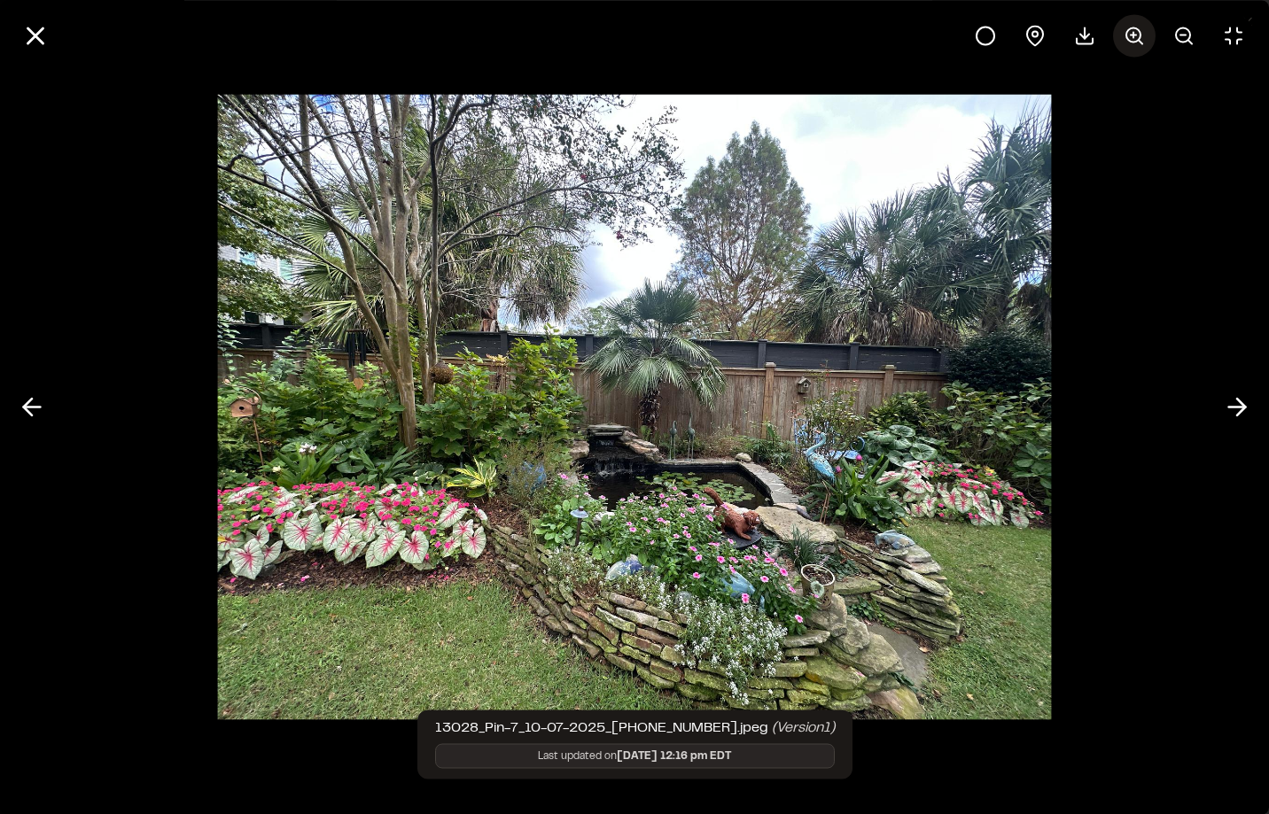
click at [1139, 48] on button at bounding box center [1134, 35] width 43 height 43
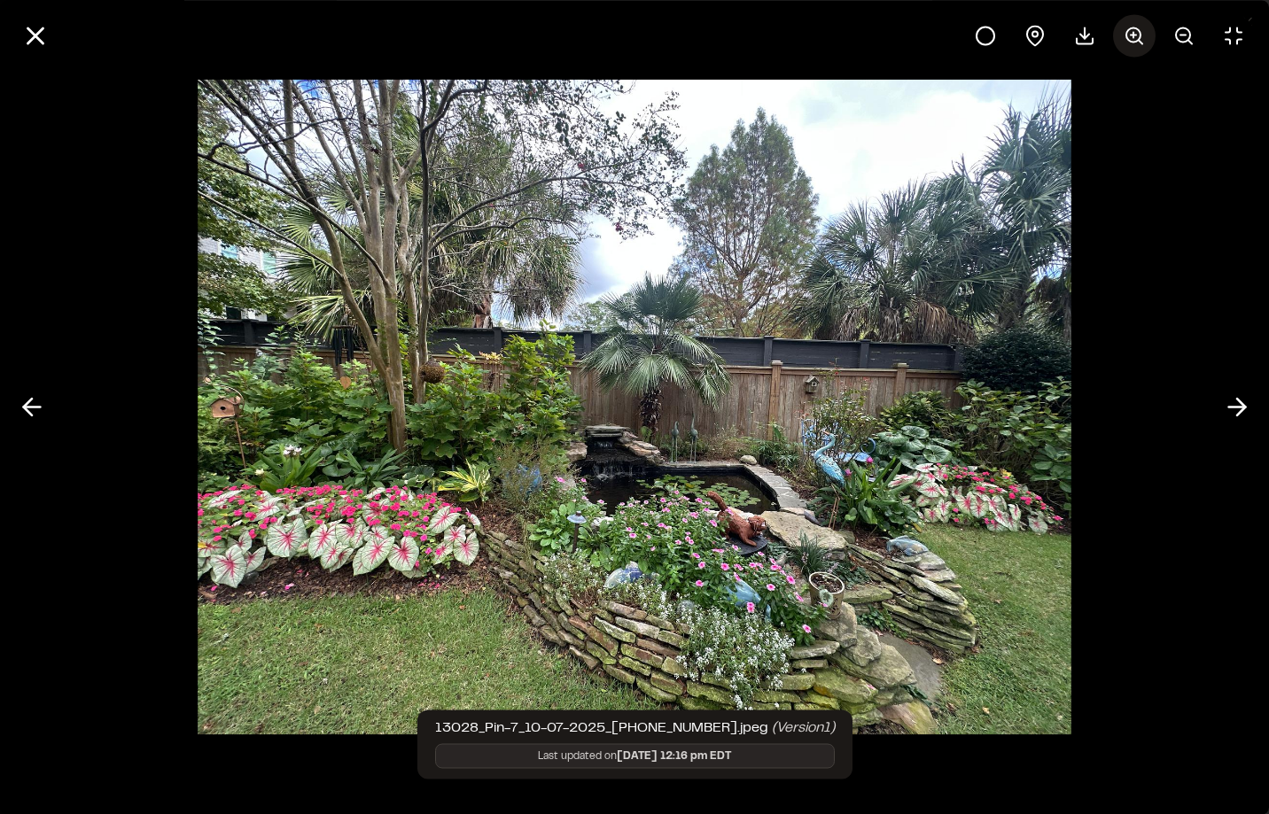
click at [1139, 48] on button at bounding box center [1134, 35] width 43 height 43
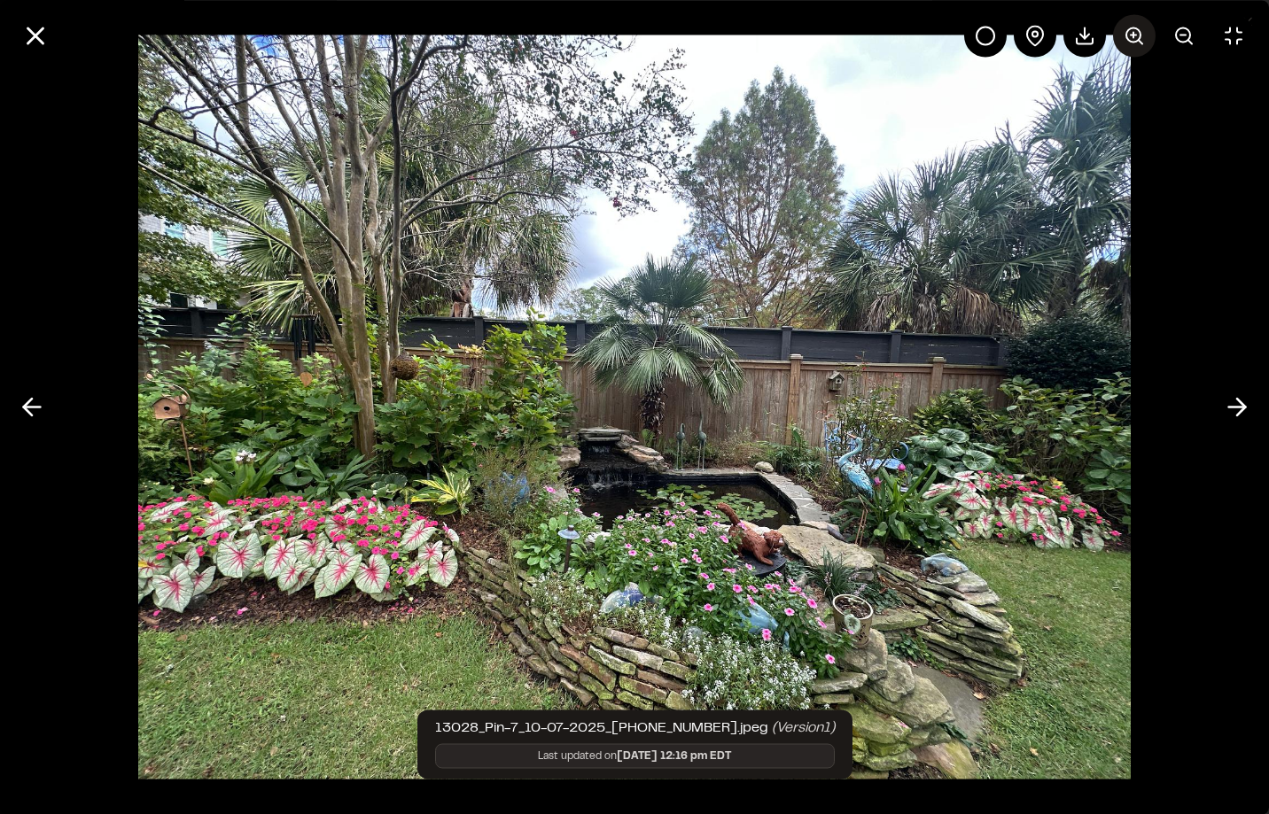
click at [1139, 48] on button at bounding box center [1134, 35] width 43 height 43
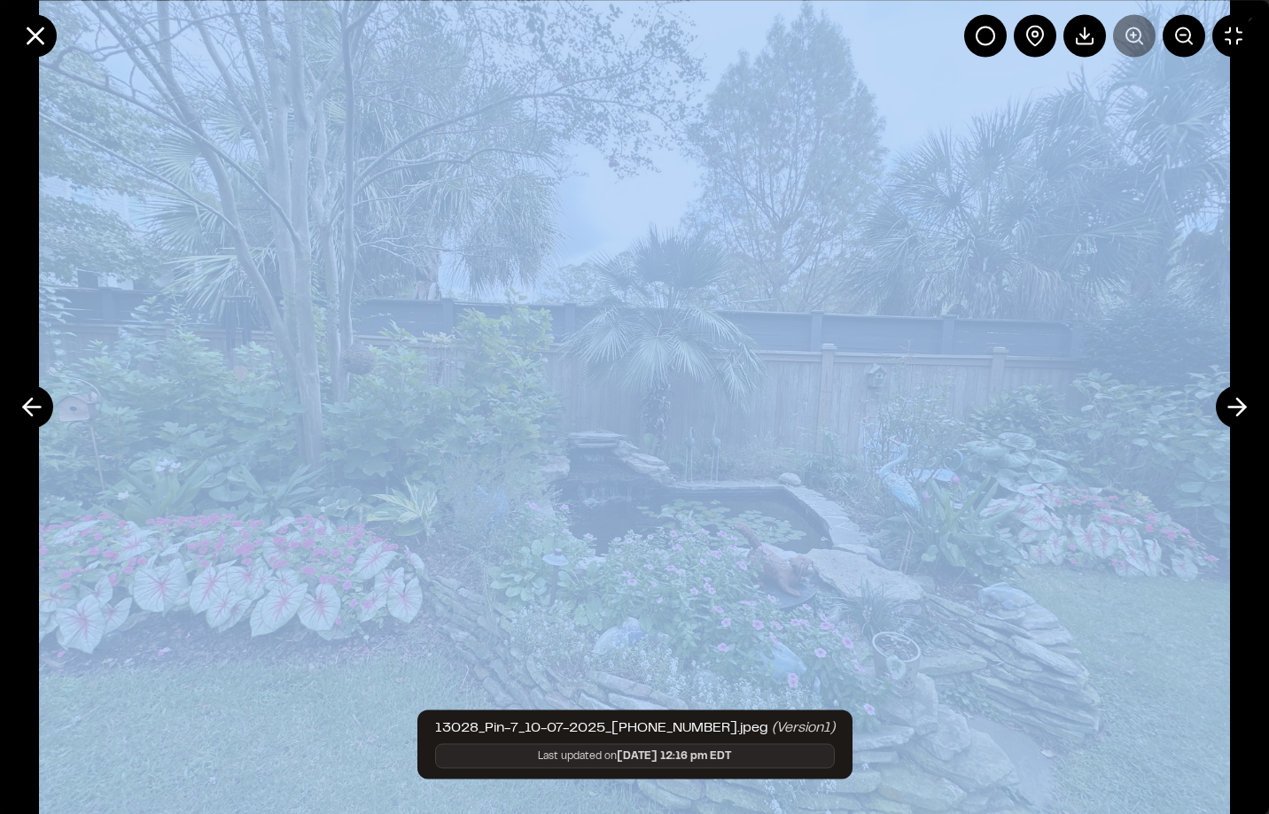
click at [1139, 48] on div at bounding box center [1109, 35] width 291 height 43
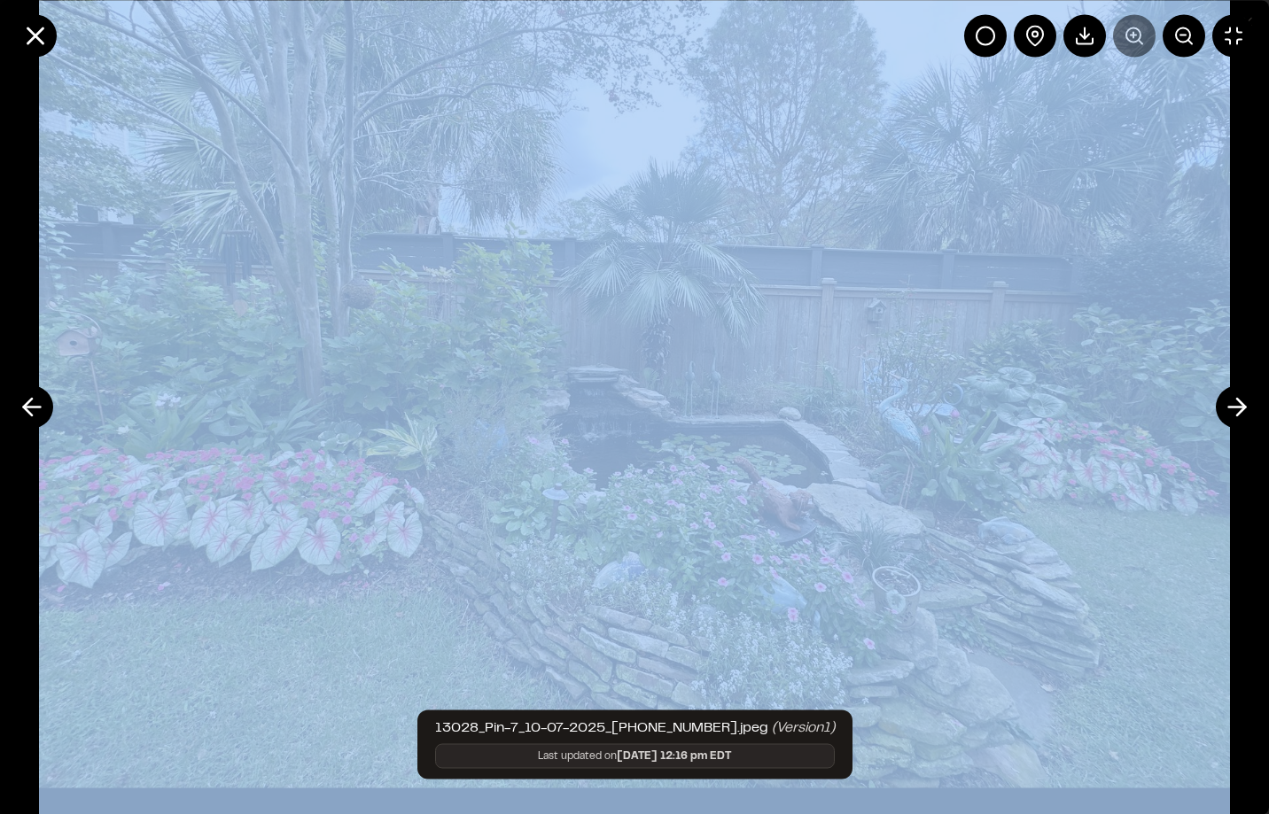
scroll to position [0, 0]
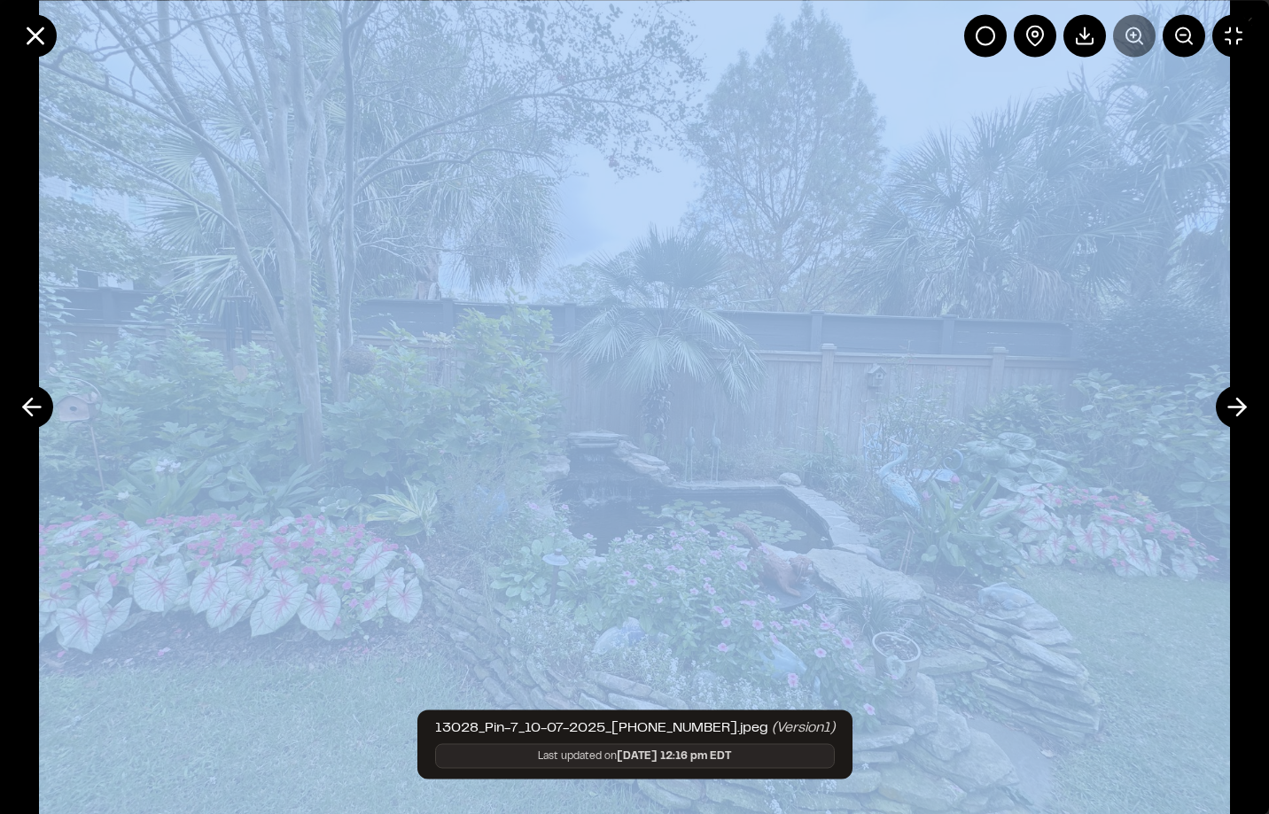
click at [1154, 380] on img at bounding box center [634, 407] width 1191 height 946
click at [1235, 402] on icon at bounding box center [1237, 408] width 28 height 30
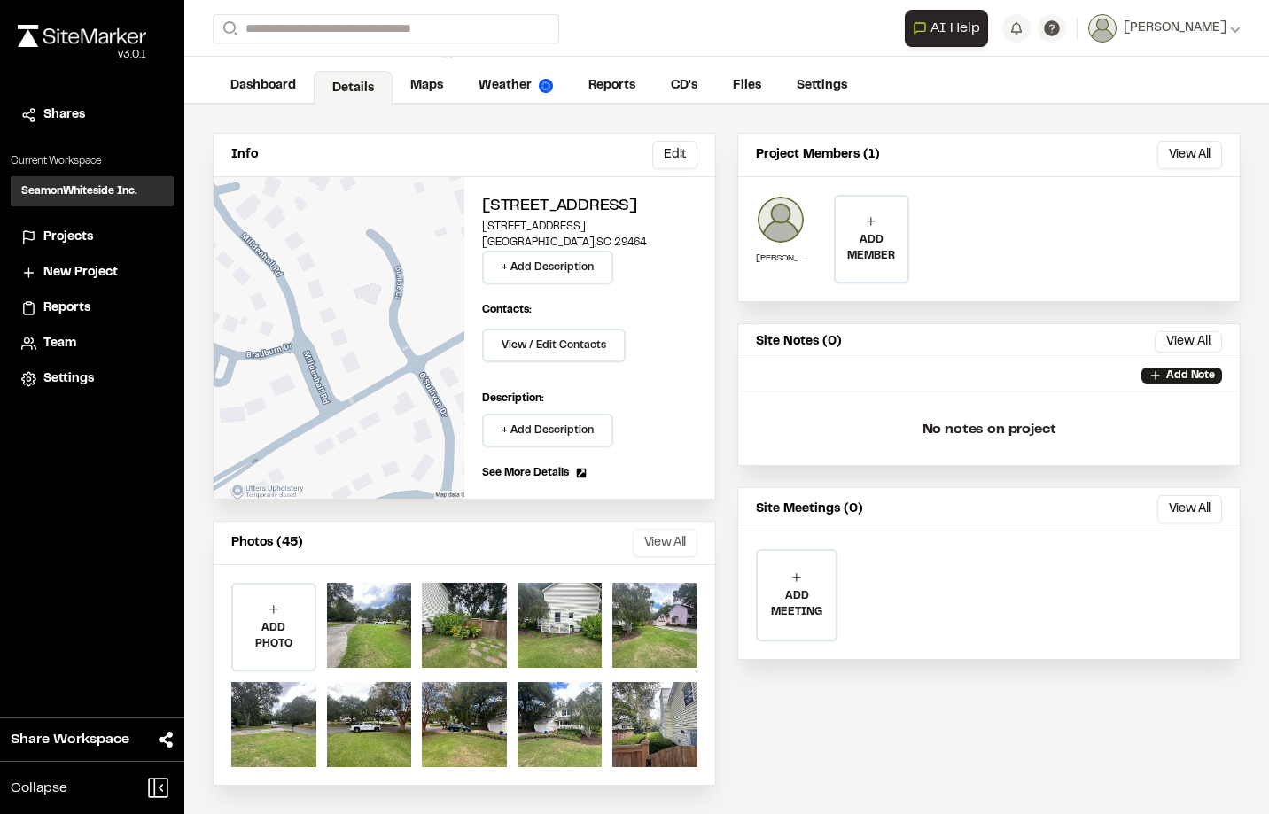
click at [672, 545] on button "View All" at bounding box center [665, 543] width 65 height 28
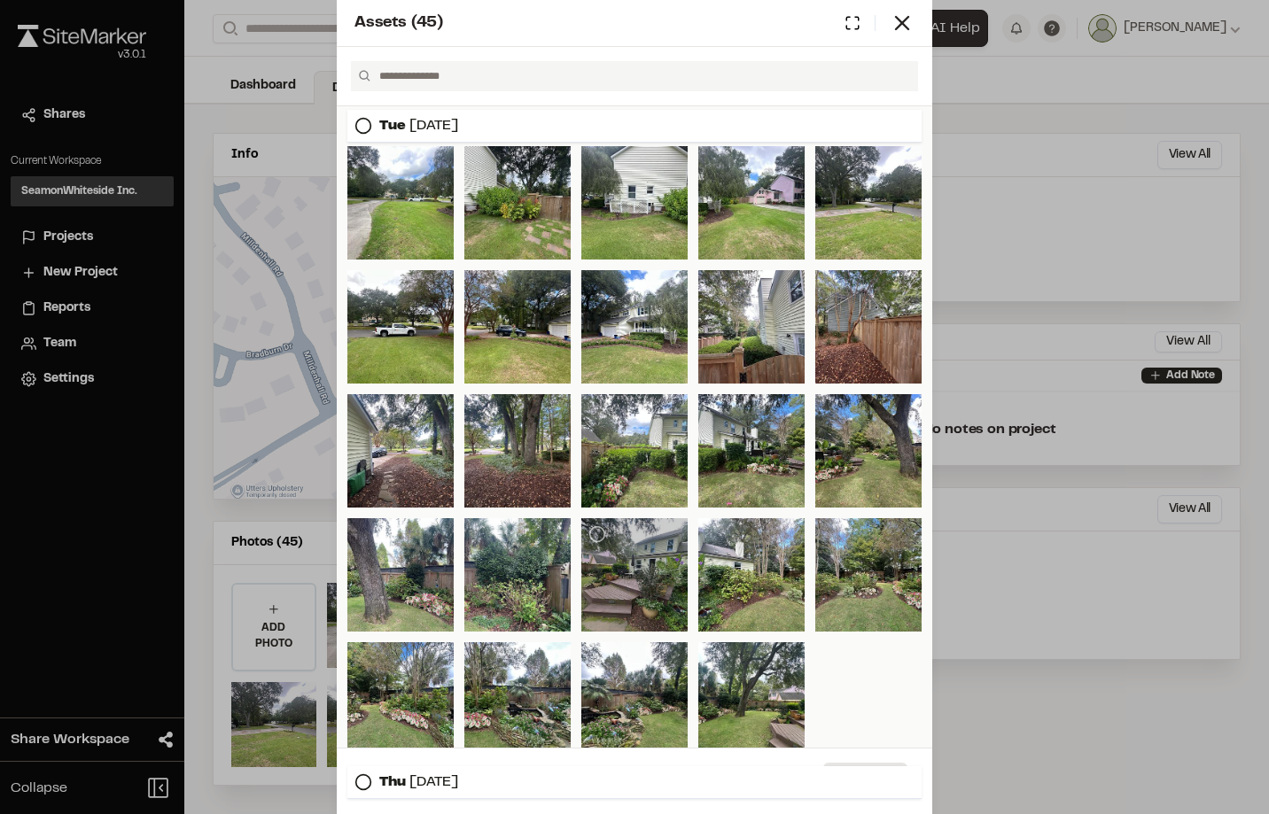
scroll to position [89, 0]
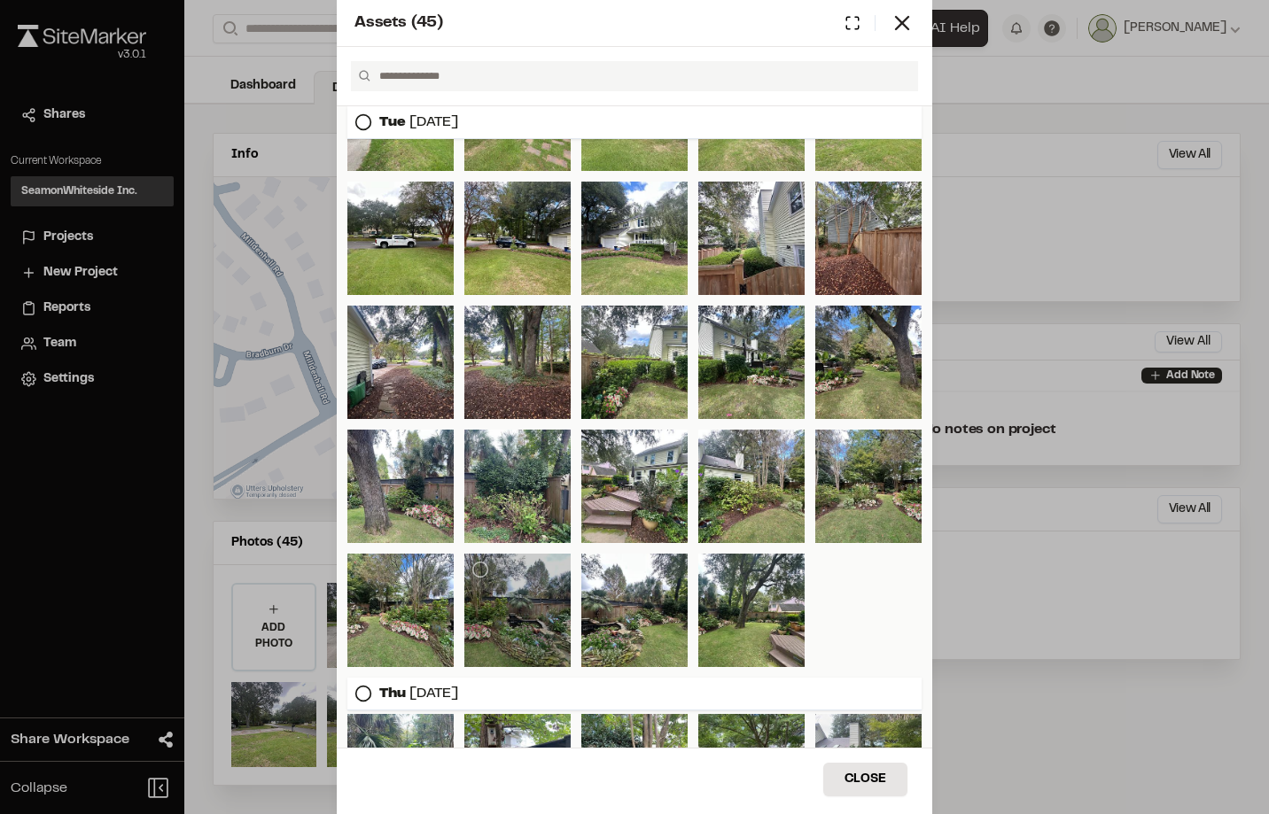
click at [527, 615] on div at bounding box center [517, 610] width 106 height 113
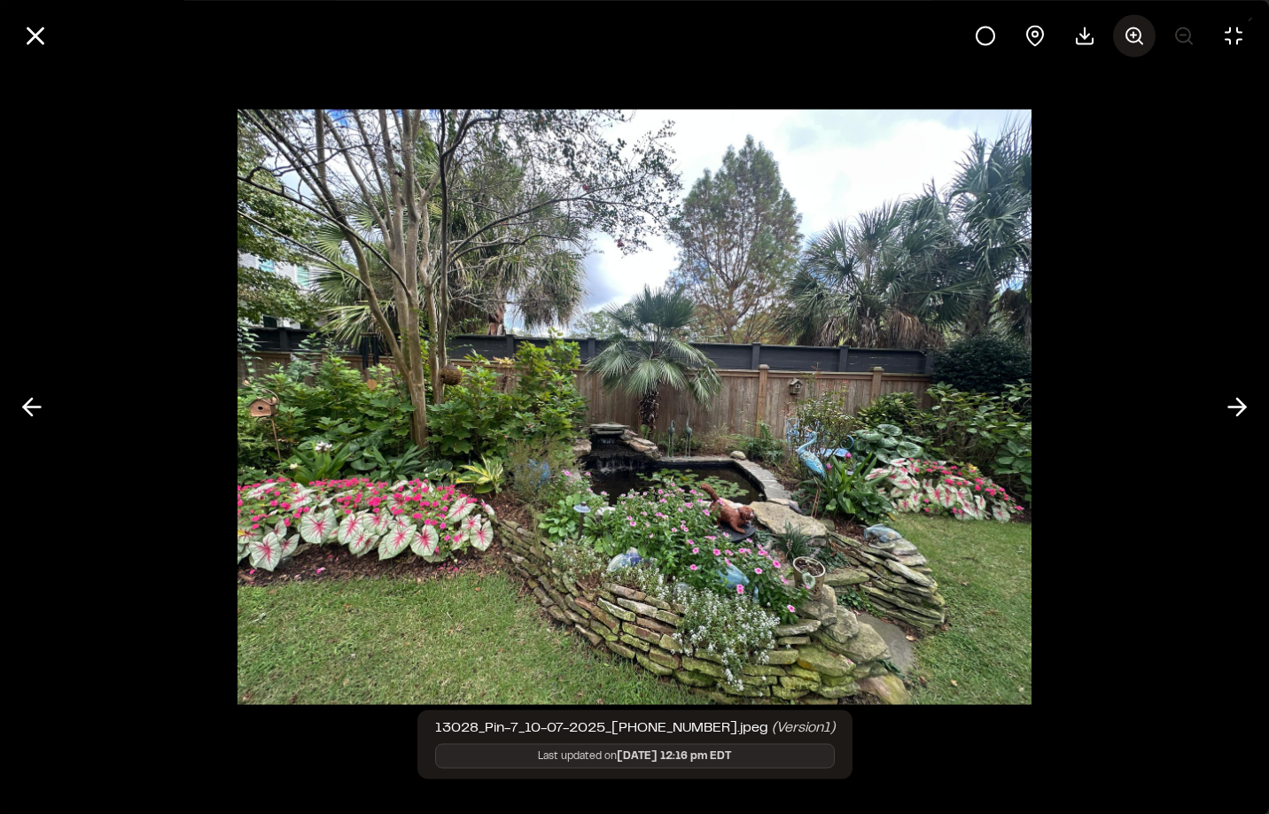
click at [1136, 29] on icon at bounding box center [1134, 35] width 21 height 21
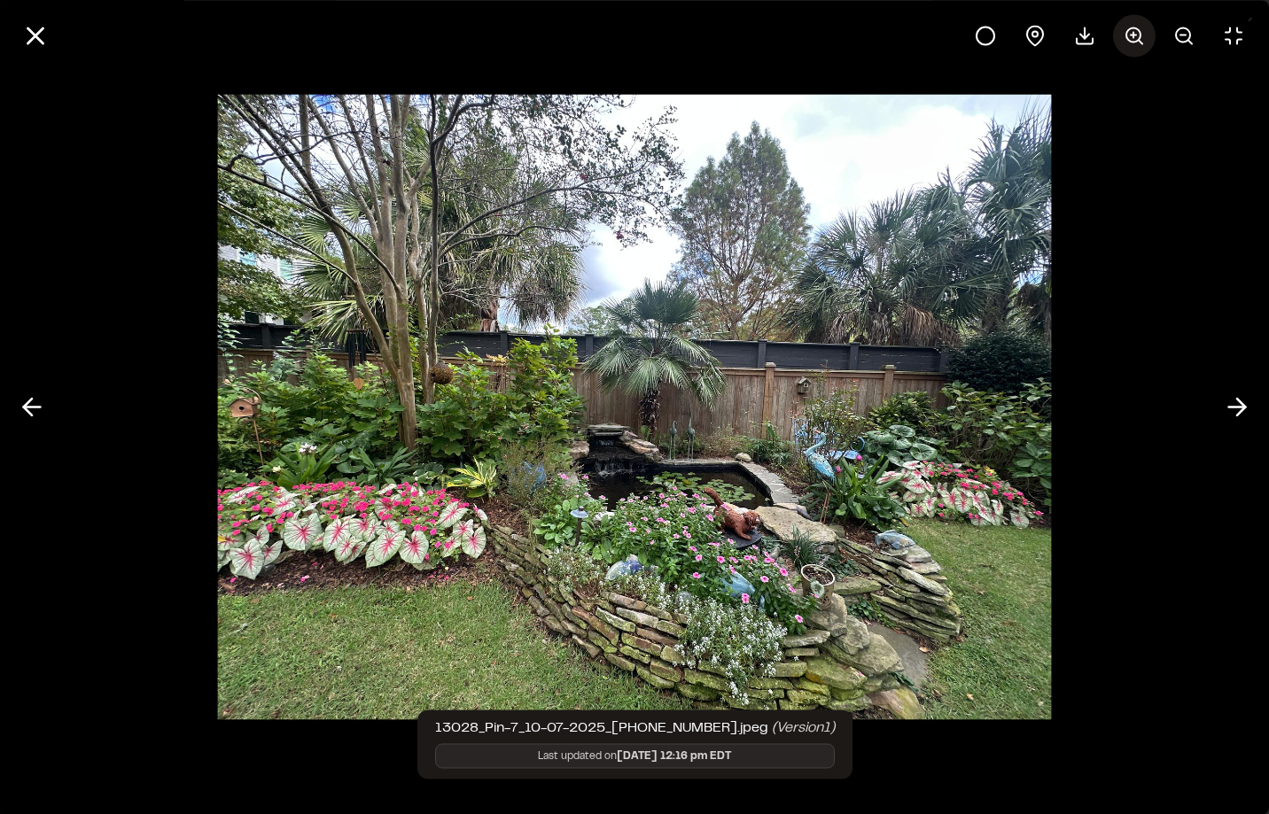
click at [1136, 29] on icon at bounding box center [1134, 35] width 21 height 21
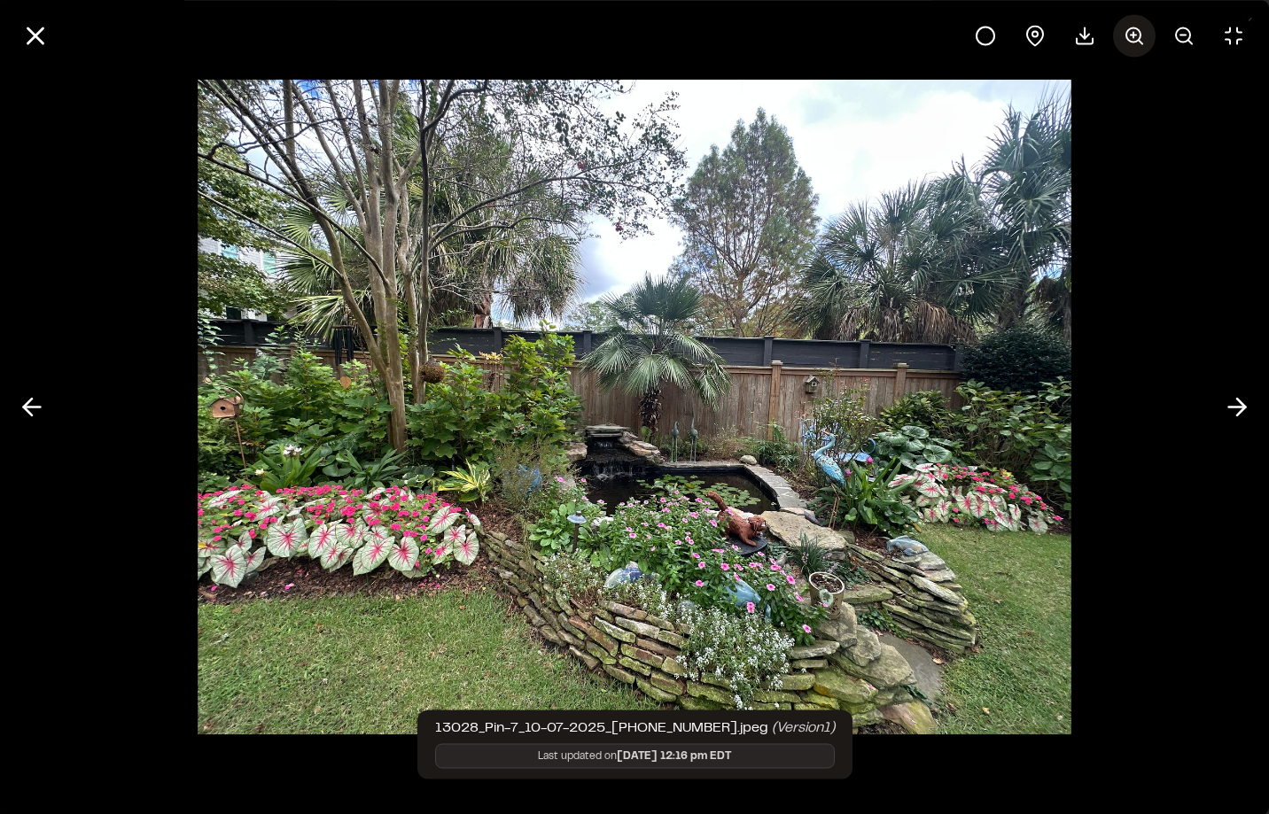
click at [1136, 29] on icon at bounding box center [1134, 35] width 21 height 21
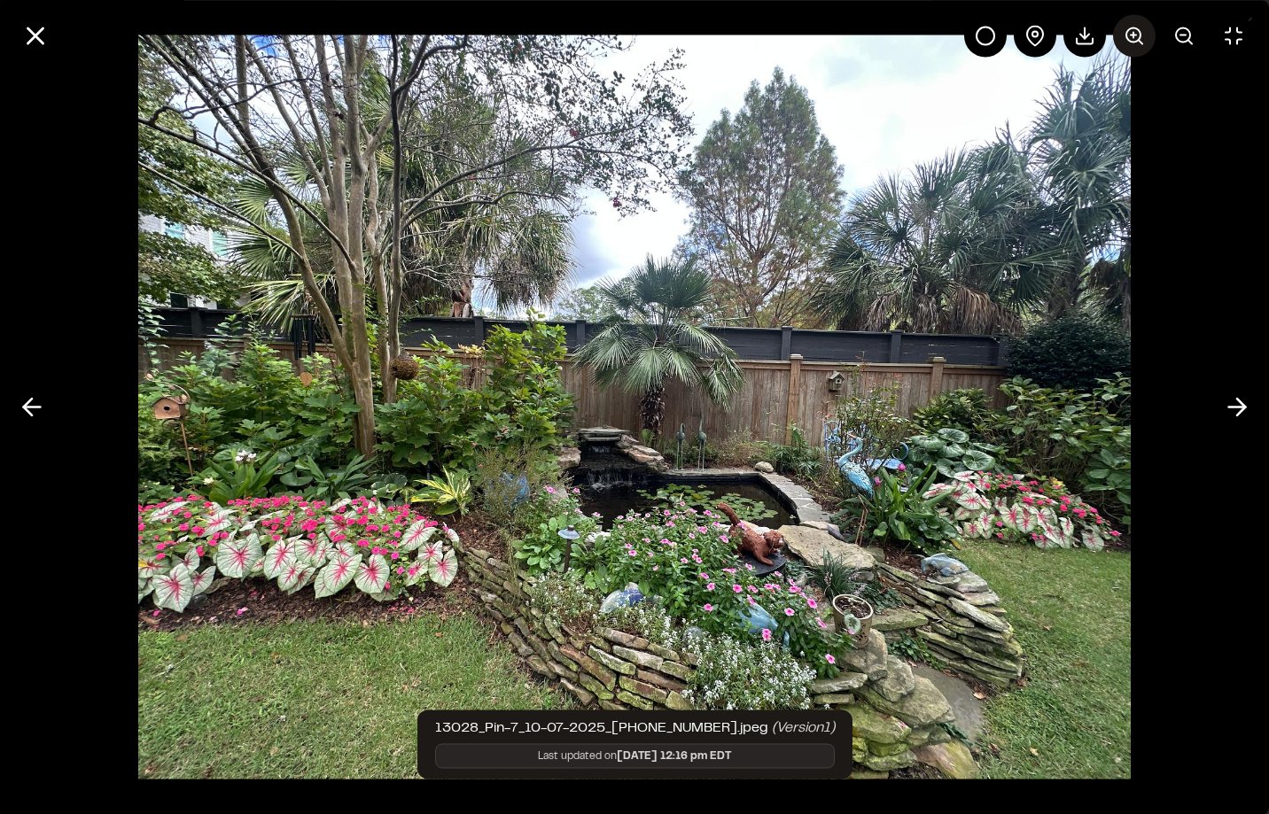
click at [1136, 29] on icon at bounding box center [1134, 35] width 21 height 21
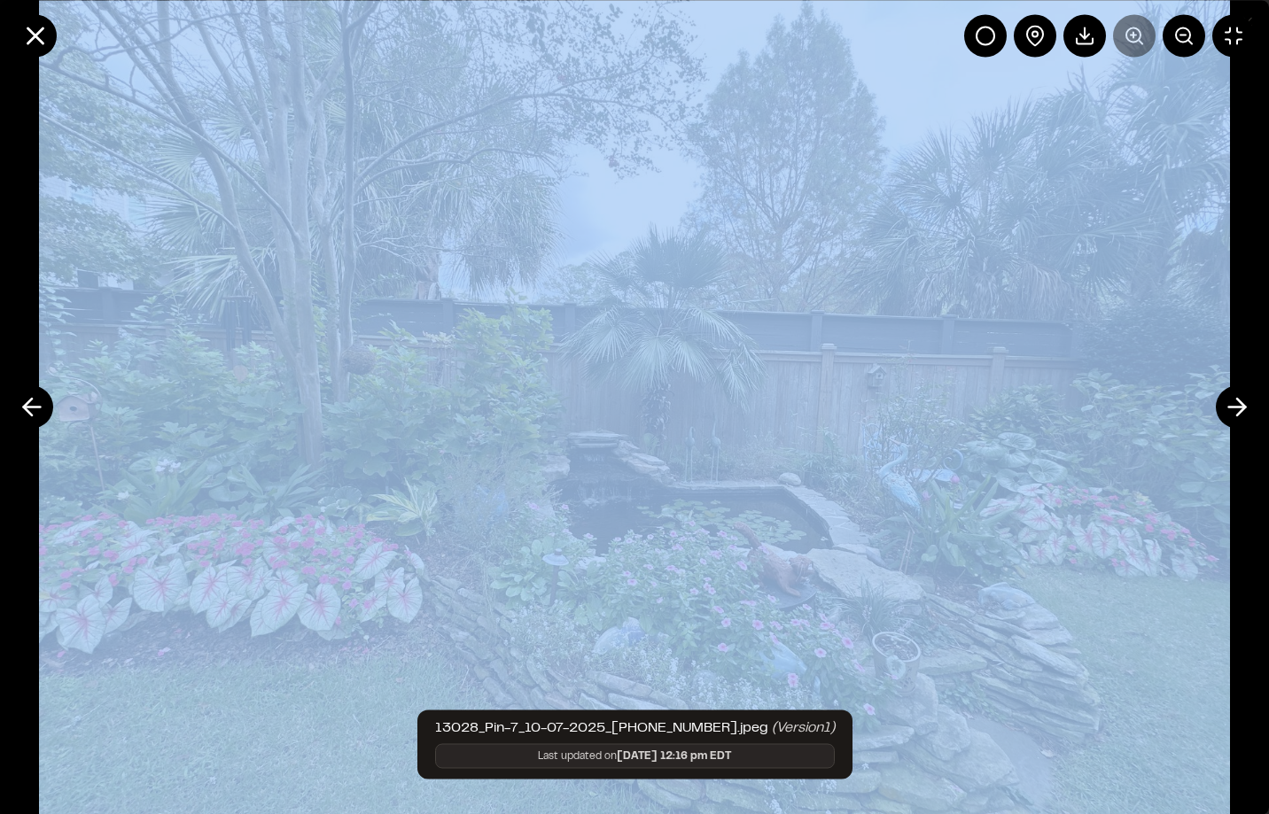
click at [1136, 29] on div at bounding box center [1109, 35] width 291 height 43
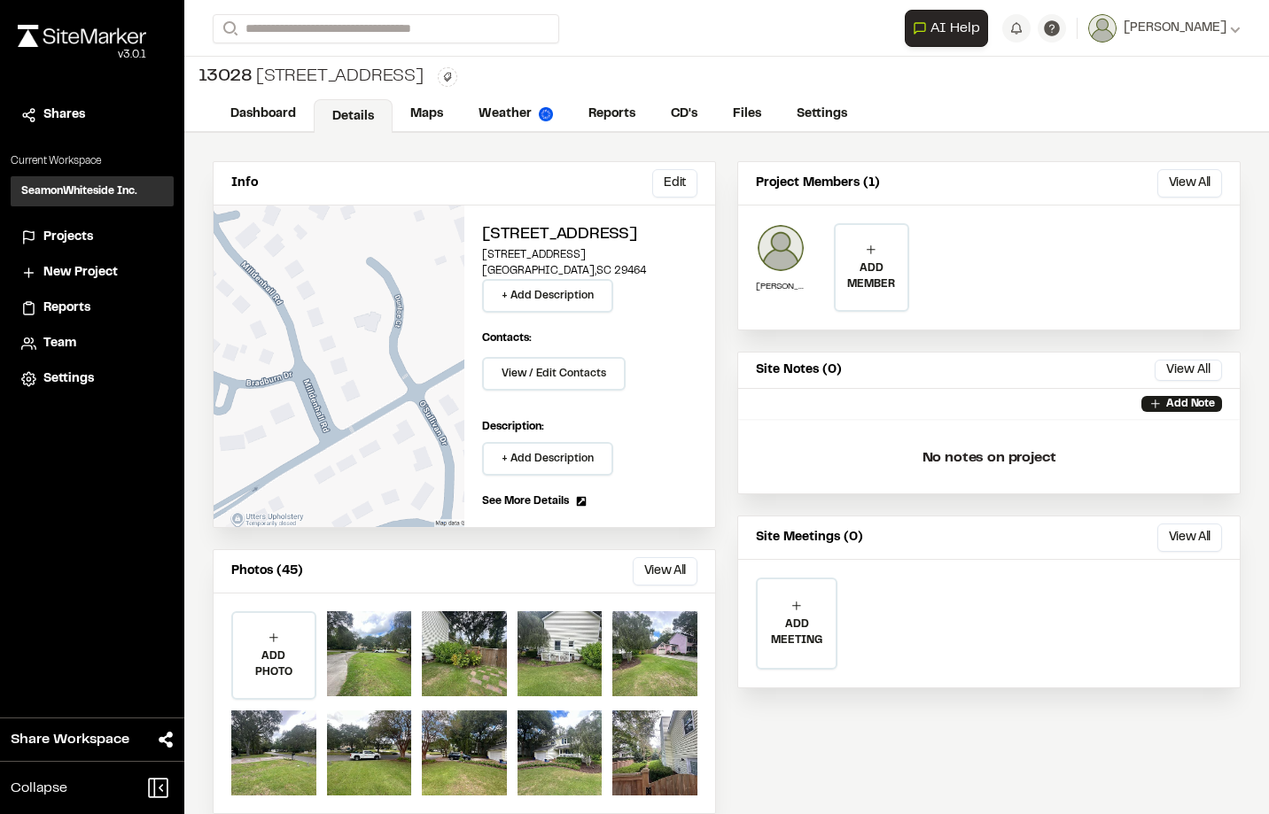
scroll to position [28, 0]
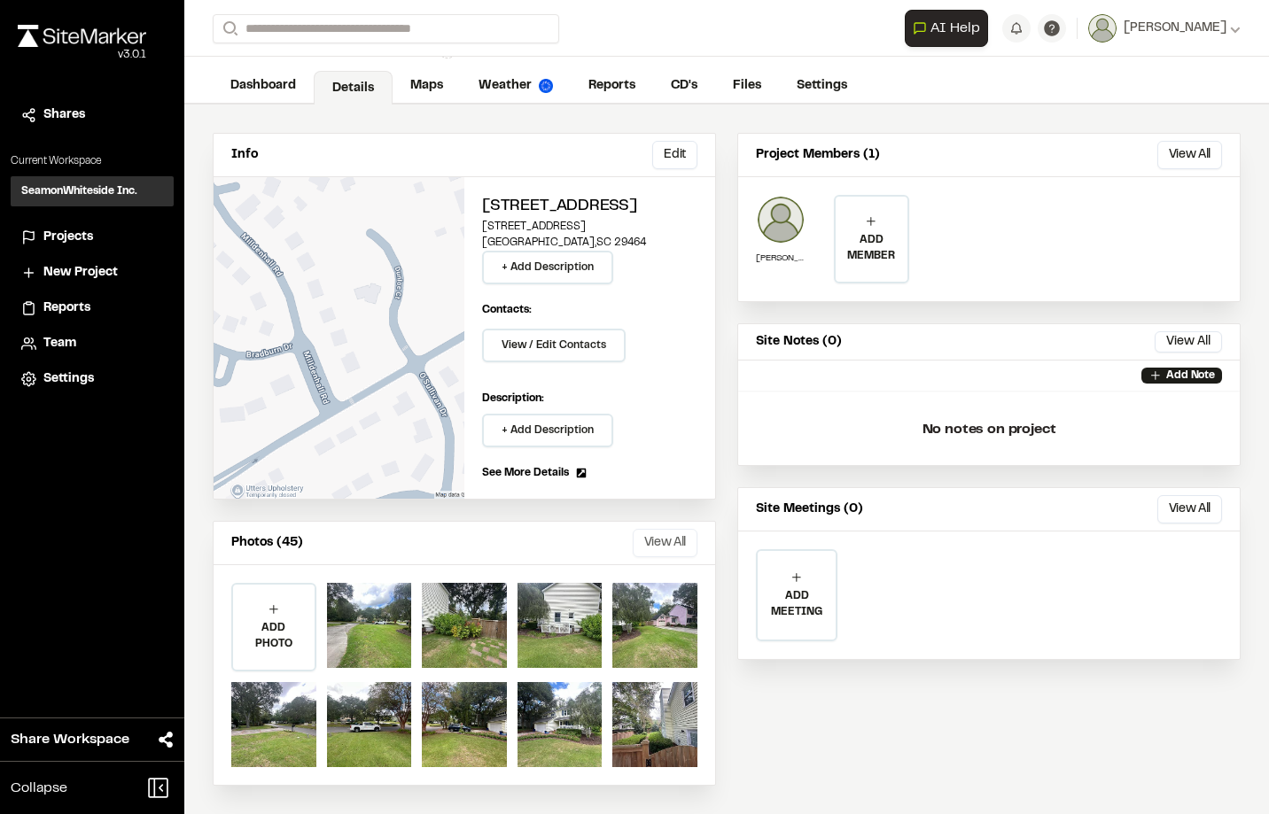
click at [657, 535] on button "View All" at bounding box center [665, 543] width 65 height 28
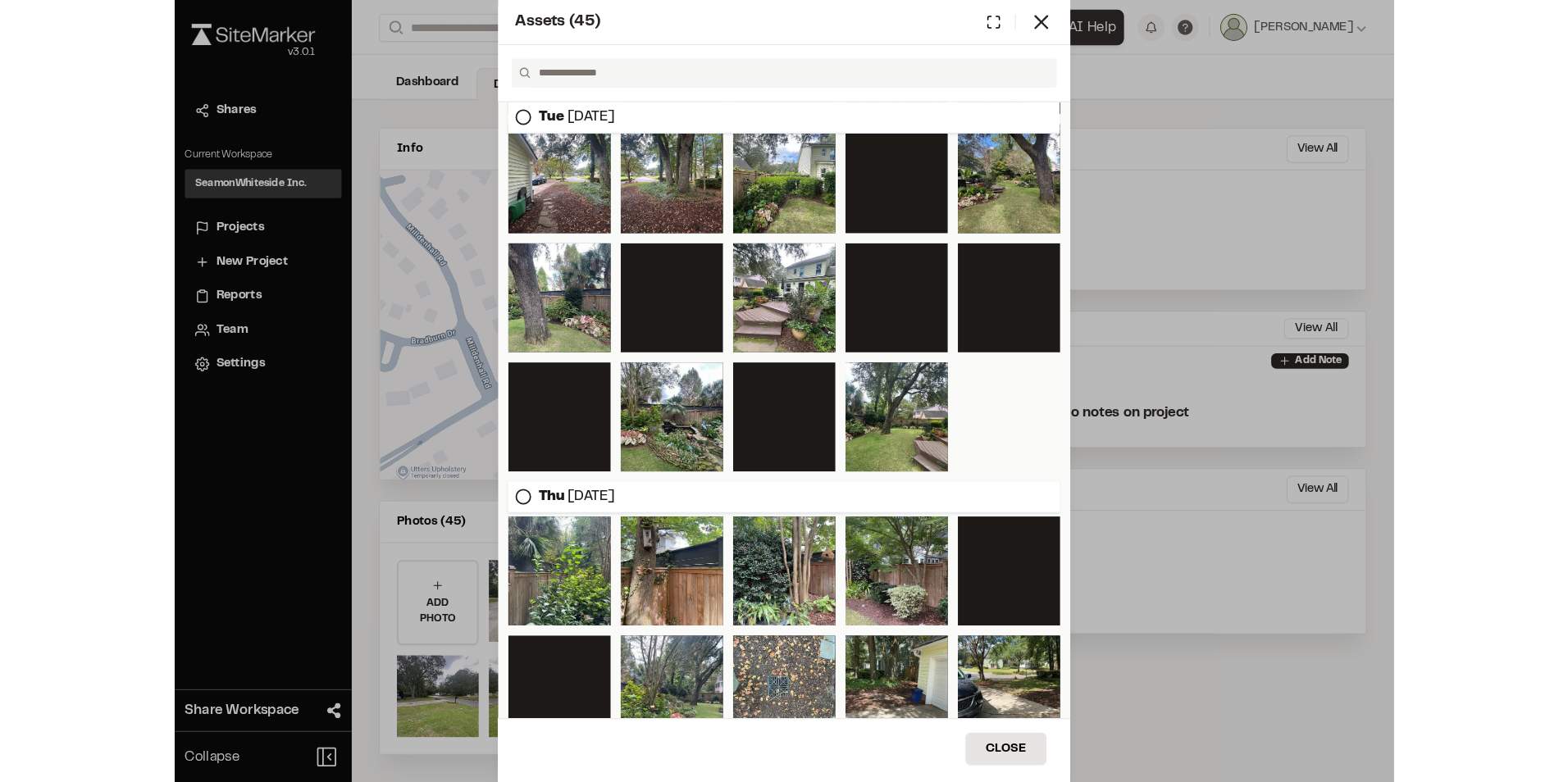
scroll to position [163, 0]
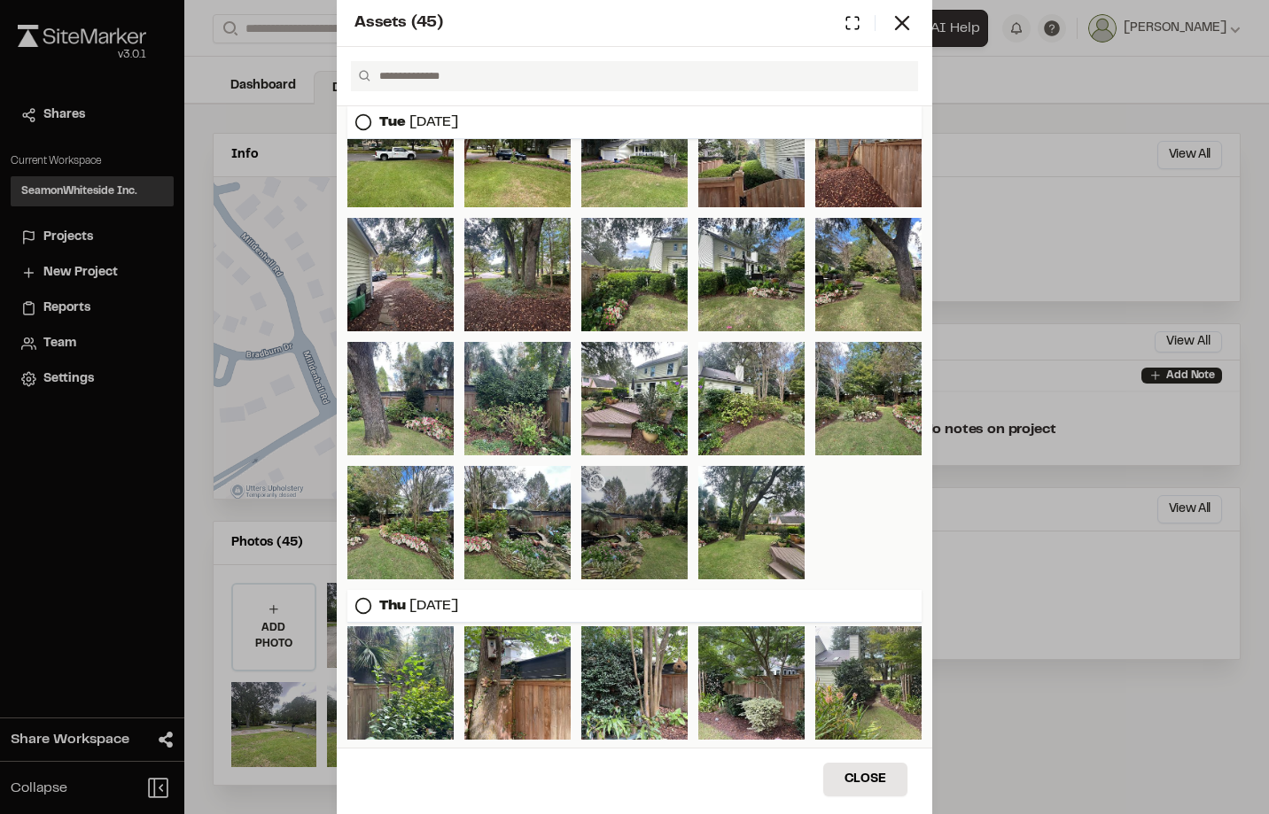
click at [645, 522] on div at bounding box center [634, 522] width 106 height 113
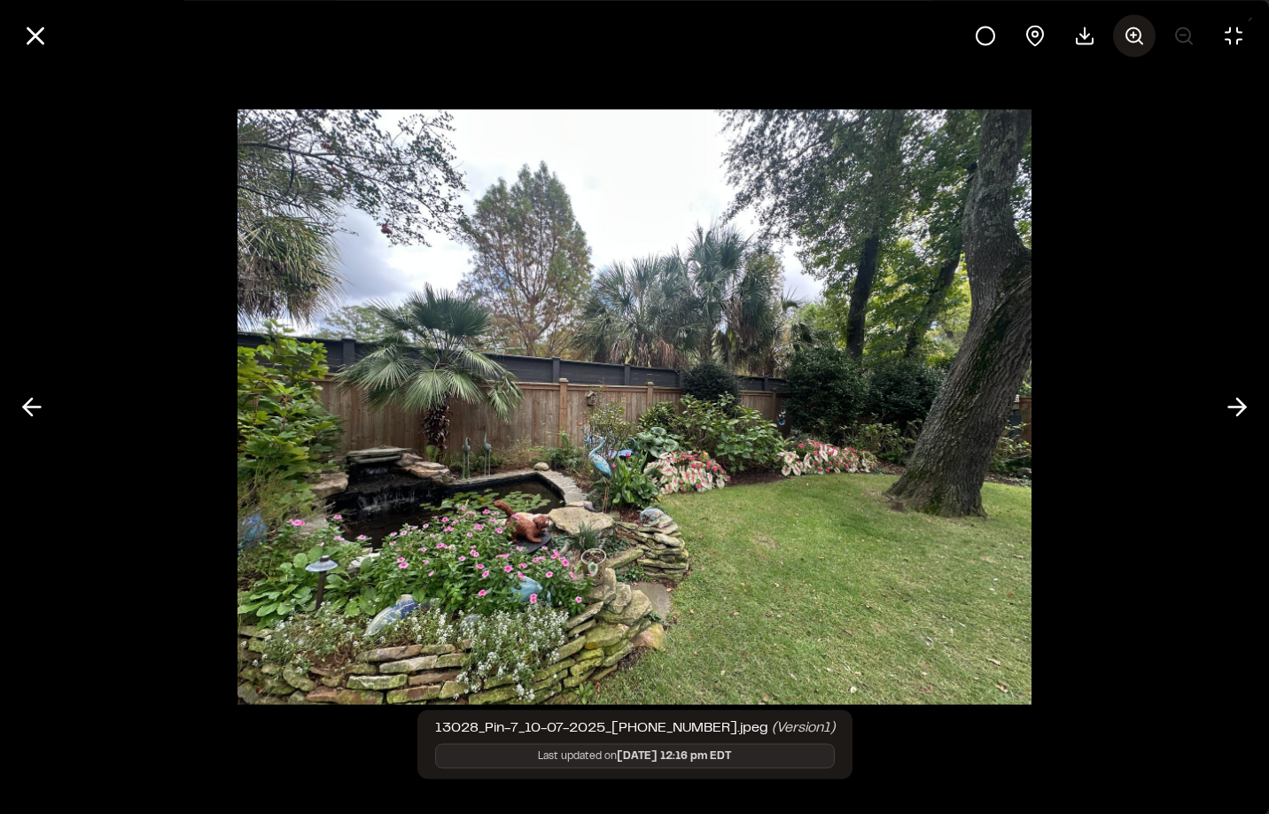
click at [1141, 35] on circle at bounding box center [1133, 34] width 14 height 14
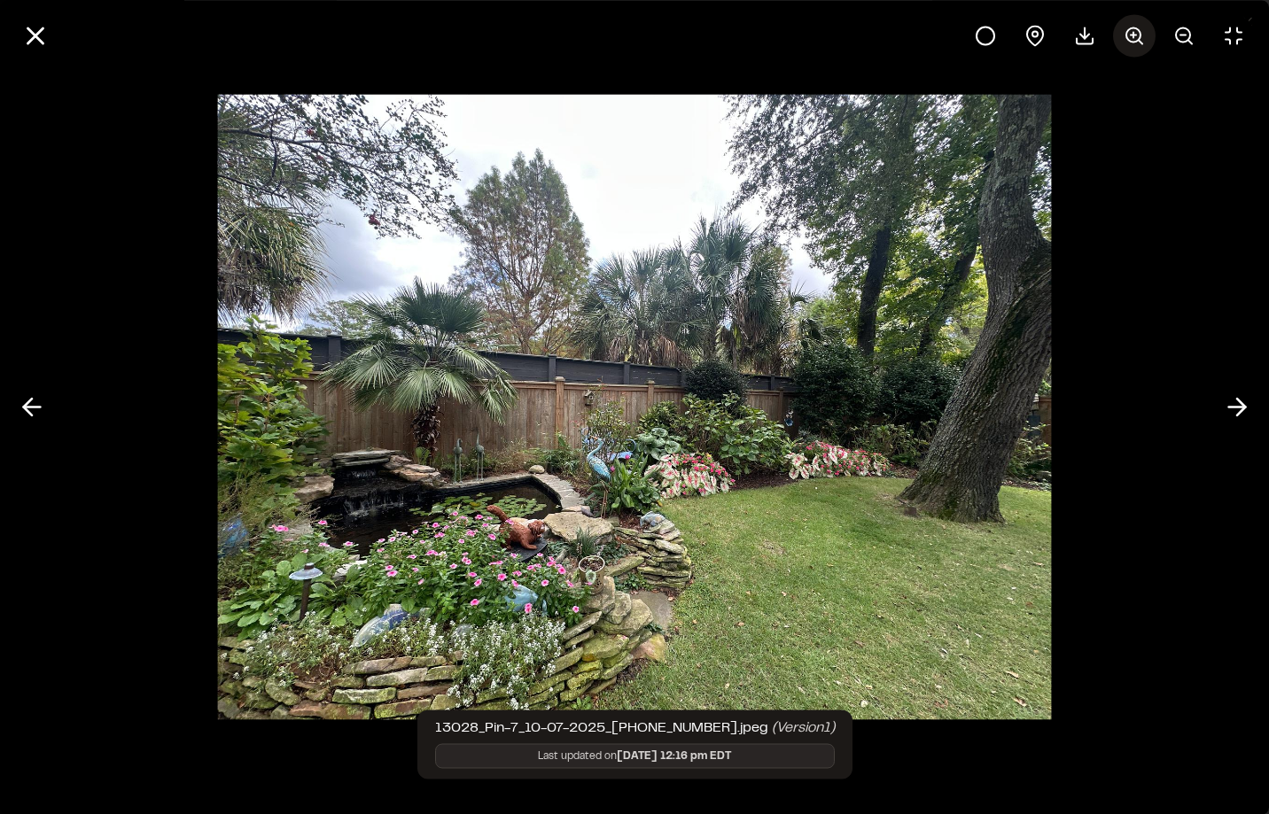
click at [1140, 35] on circle at bounding box center [1133, 34] width 14 height 14
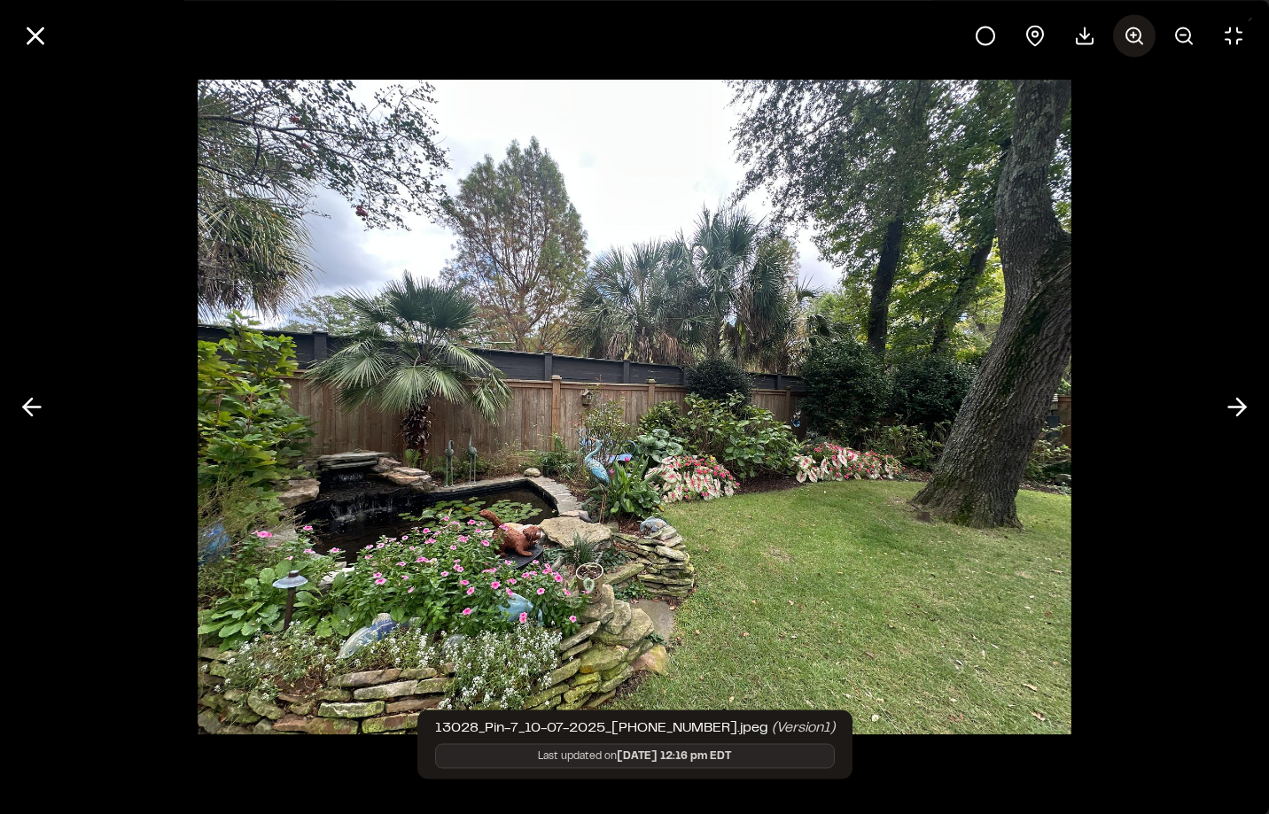
click at [1140, 35] on circle at bounding box center [1133, 34] width 14 height 14
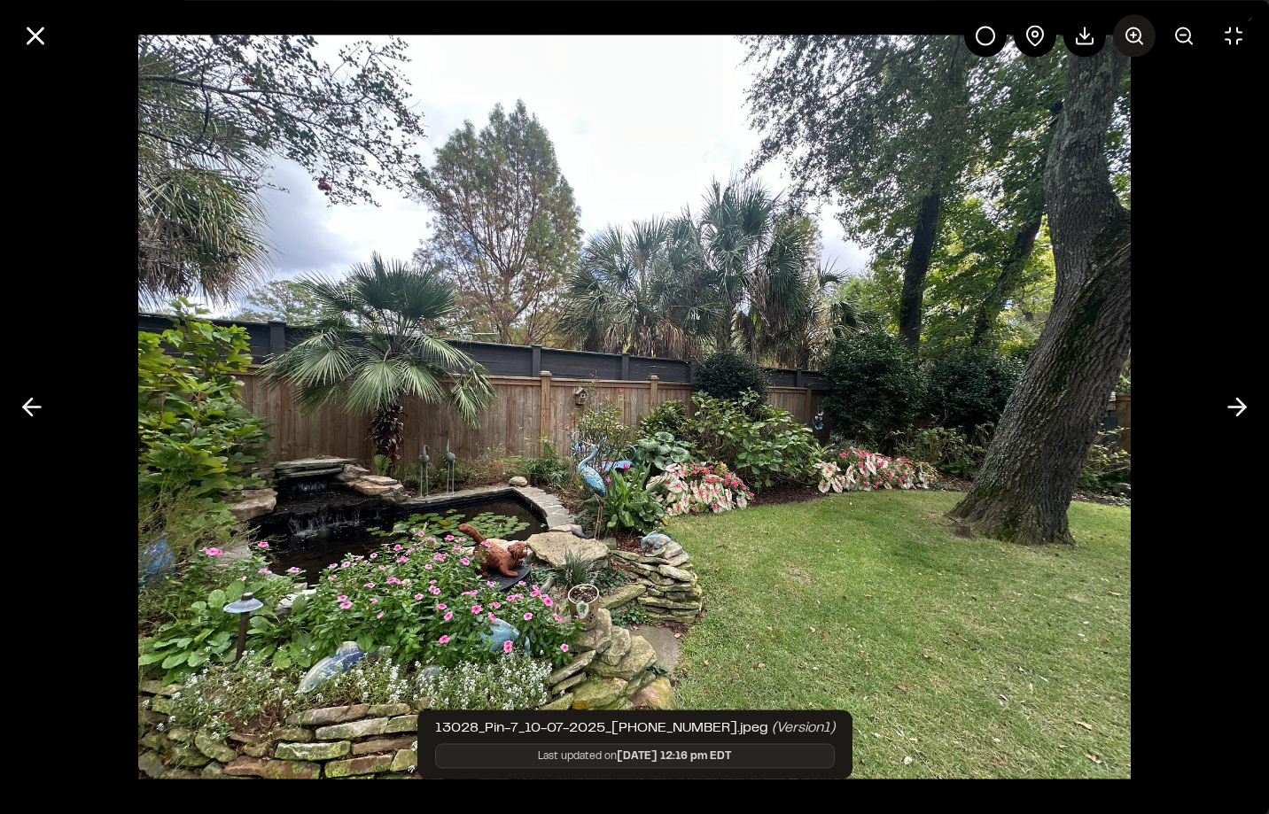
click at [1140, 35] on circle at bounding box center [1133, 34] width 14 height 14
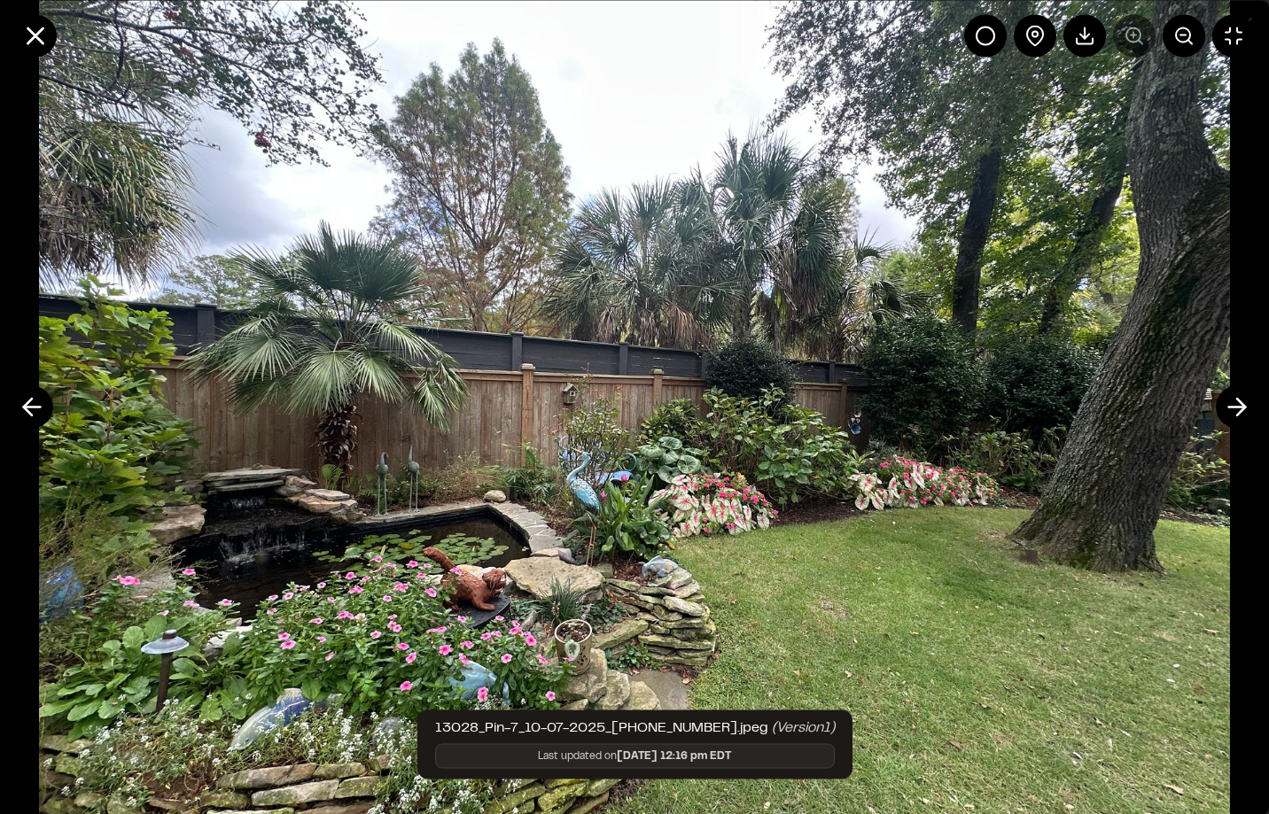
click at [649, 525] on img at bounding box center [634, 407] width 1191 height 946
click at [650, 525] on img at bounding box center [634, 407] width 1191 height 946
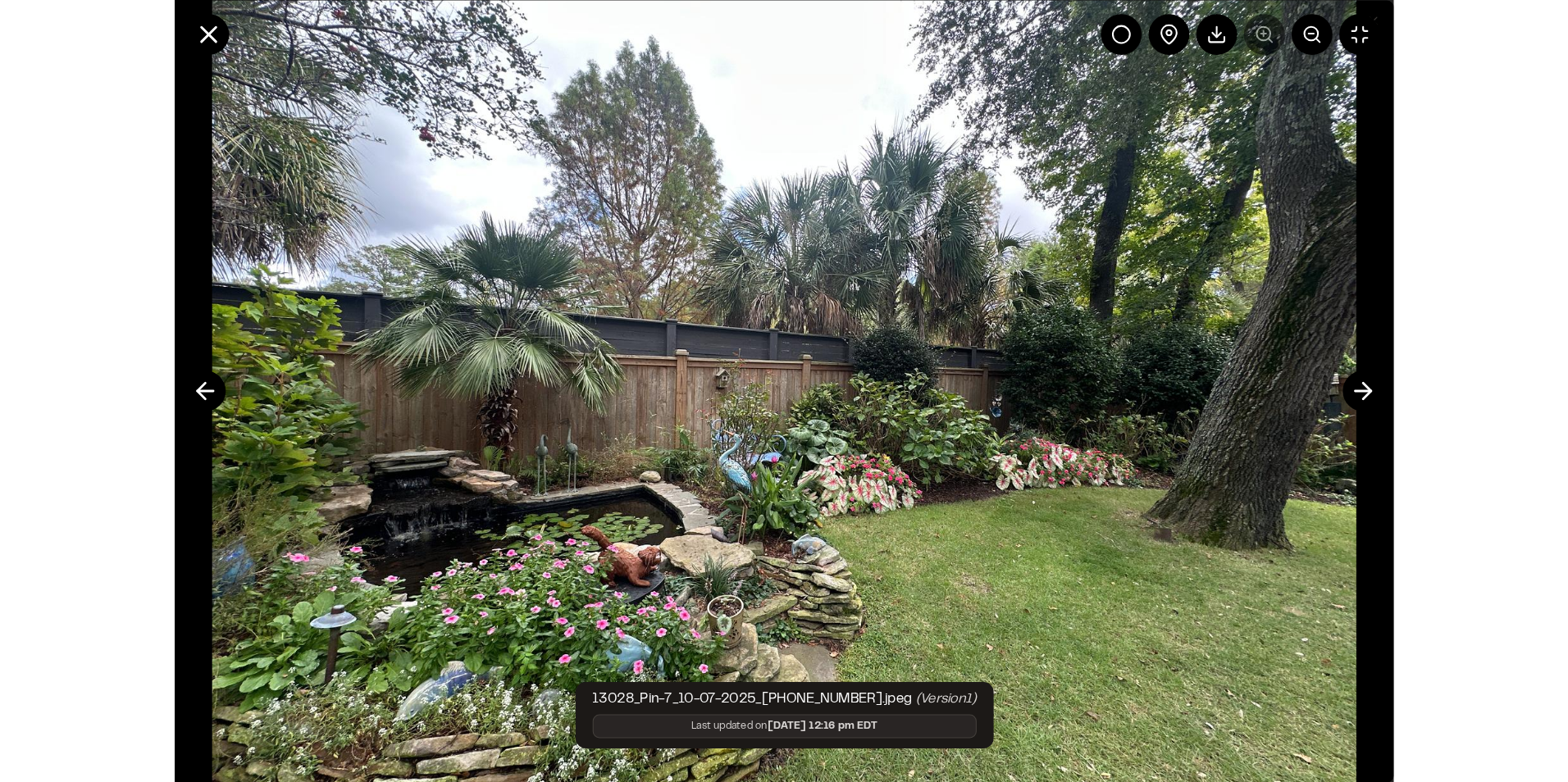
scroll to position [0, 0]
